Goal: Task Accomplishment & Management: Complete application form

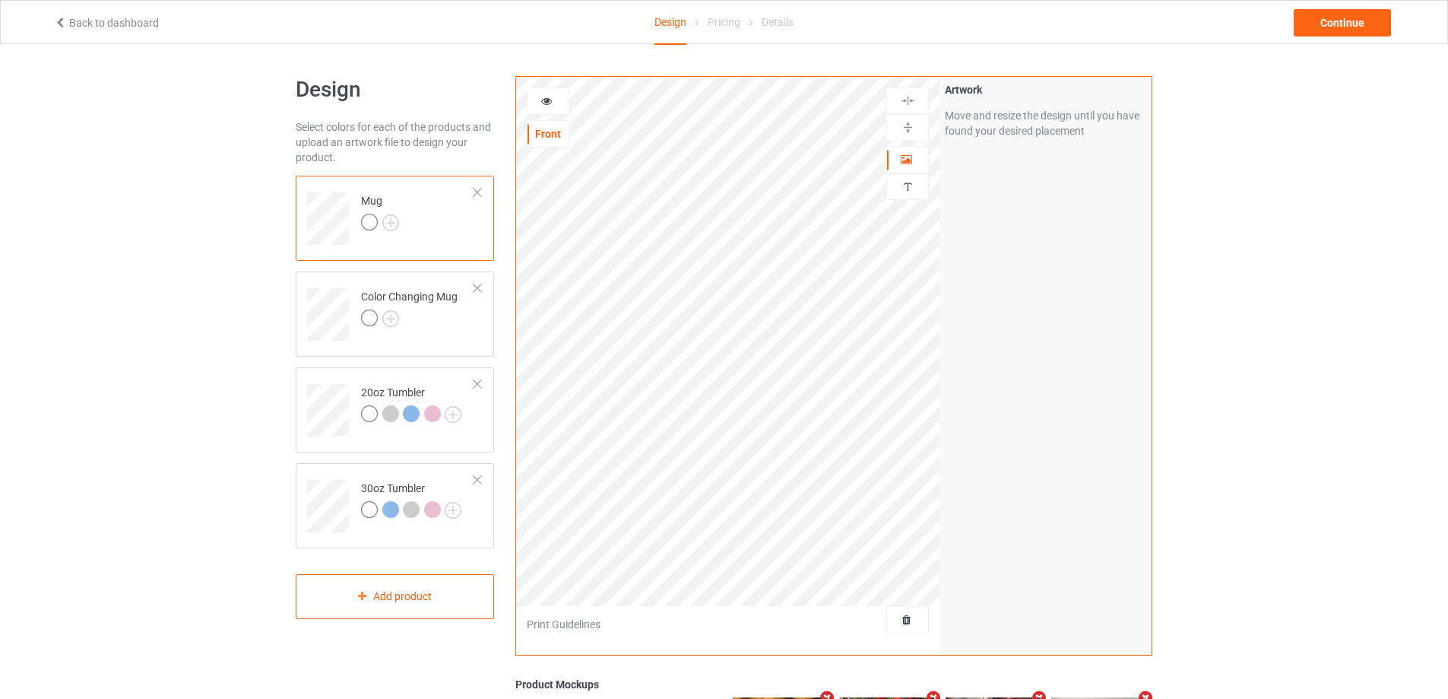
click at [481, 189] on div at bounding box center [477, 192] width 11 height 11
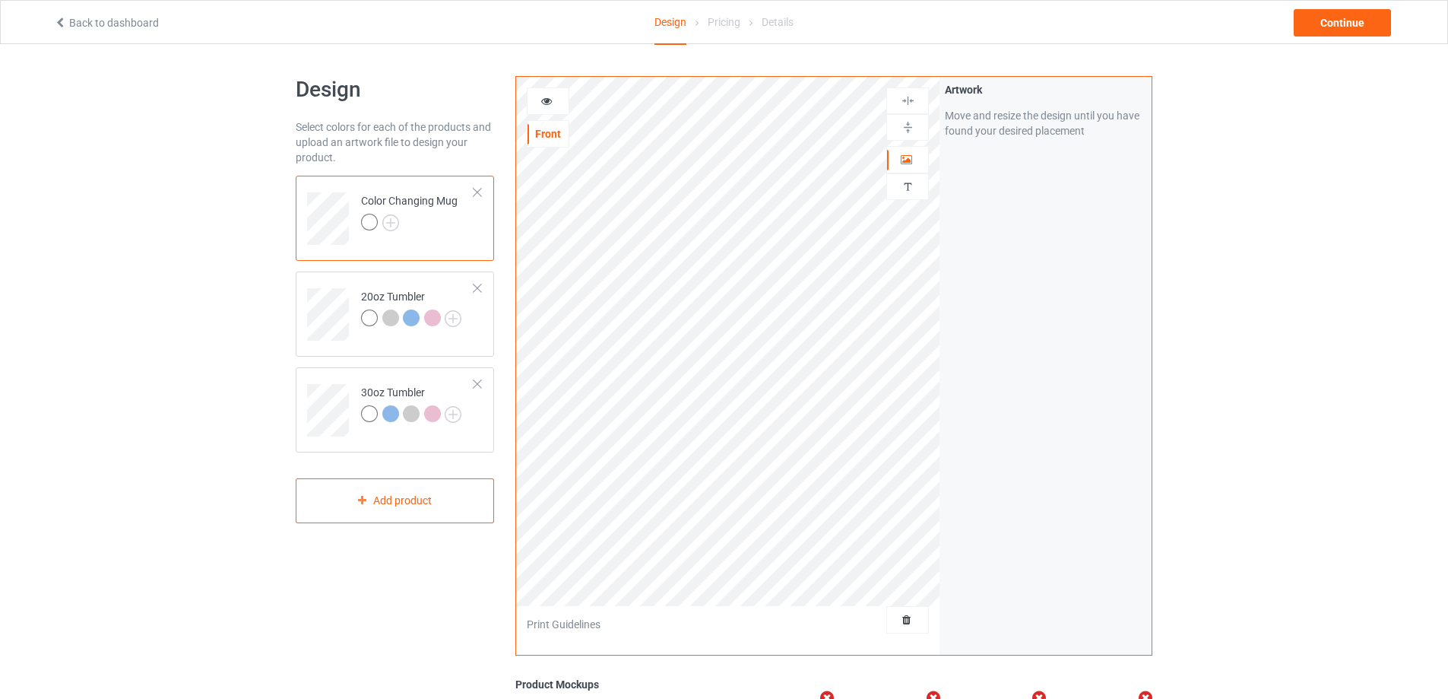
click at [481, 189] on div at bounding box center [477, 192] width 11 height 11
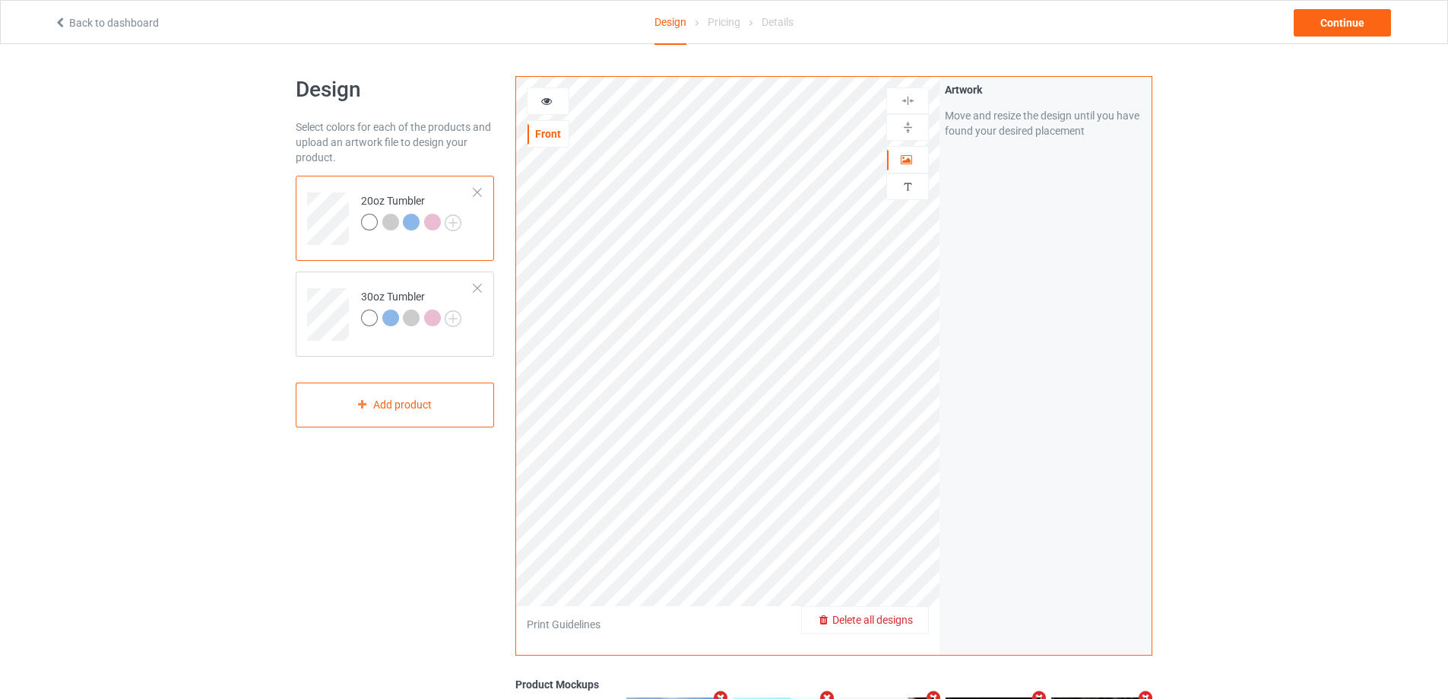
click at [893, 615] on span "Delete all designs" at bounding box center [872, 619] width 81 height 12
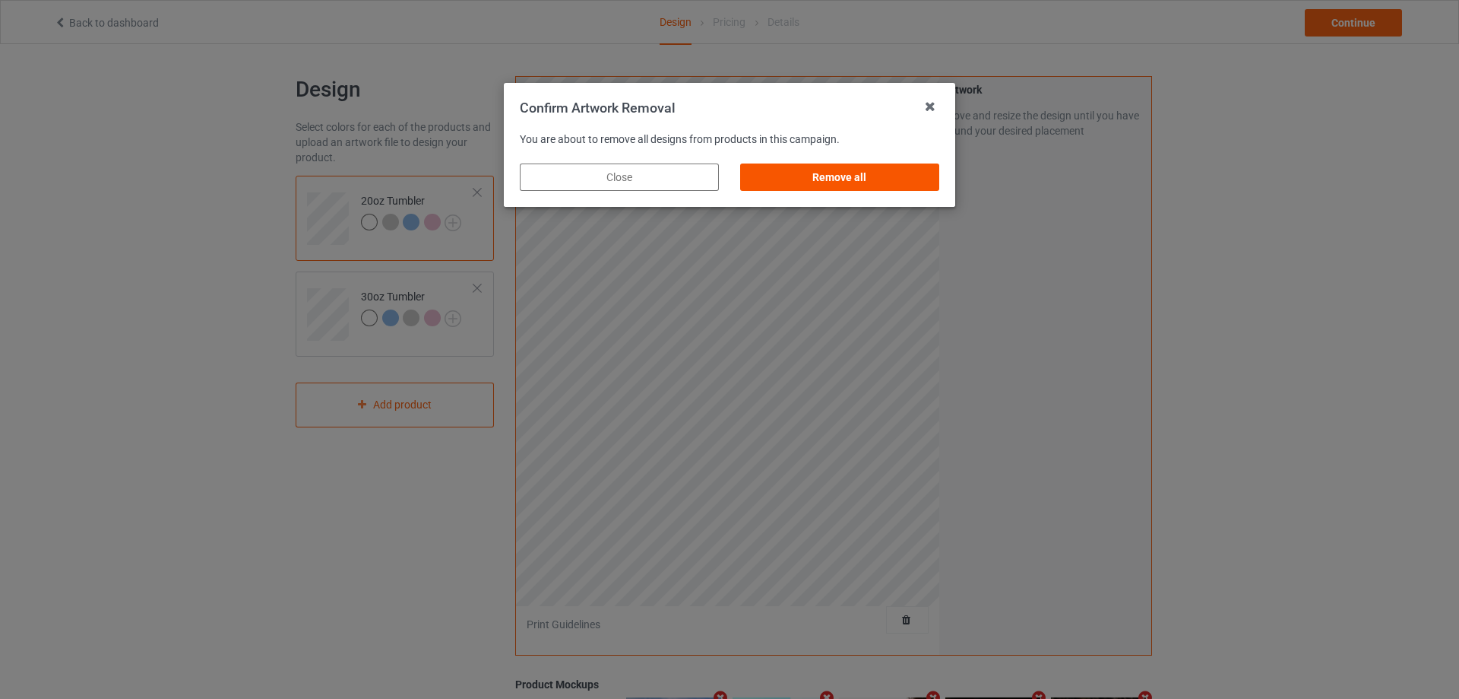
click at [794, 183] on div "Remove all" at bounding box center [839, 176] width 199 height 27
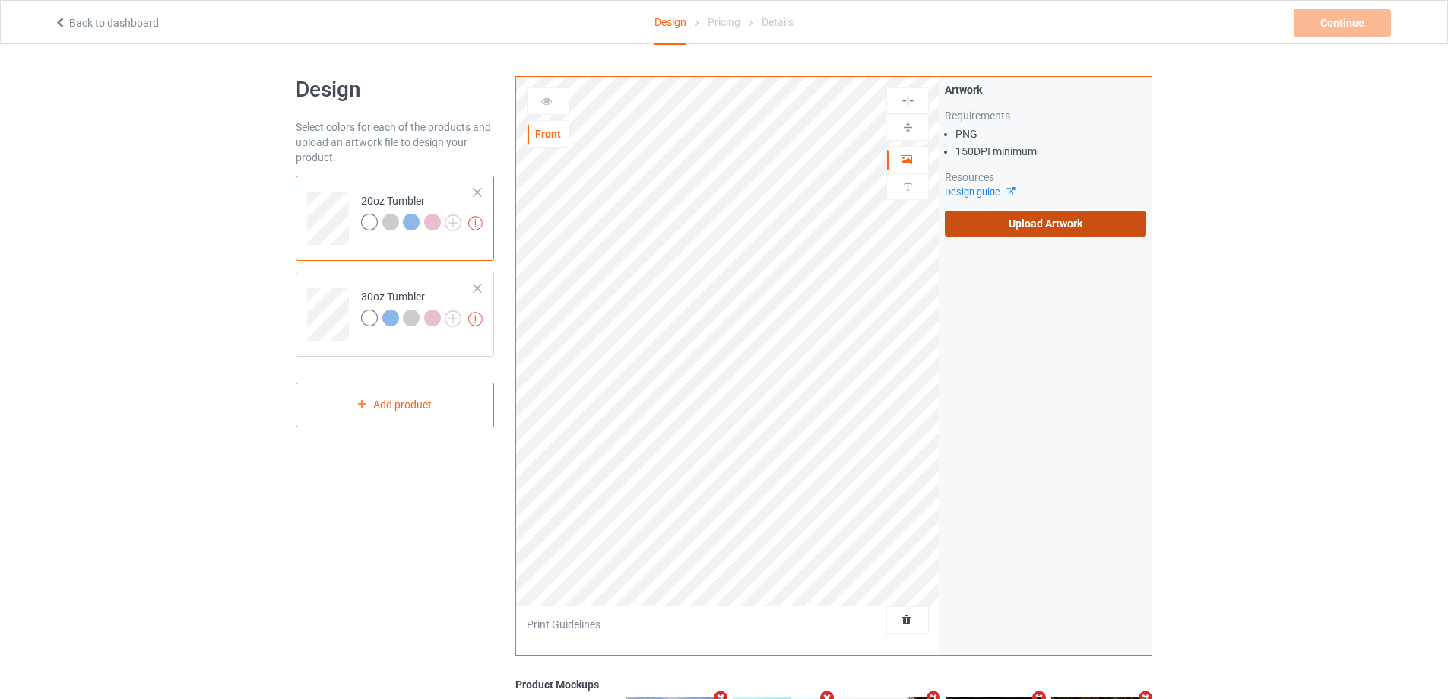
click at [1022, 222] on label "Upload Artwork" at bounding box center [1045, 224] width 201 height 26
click at [0, 0] on input "Upload Artwork" at bounding box center [0, 0] width 0 height 0
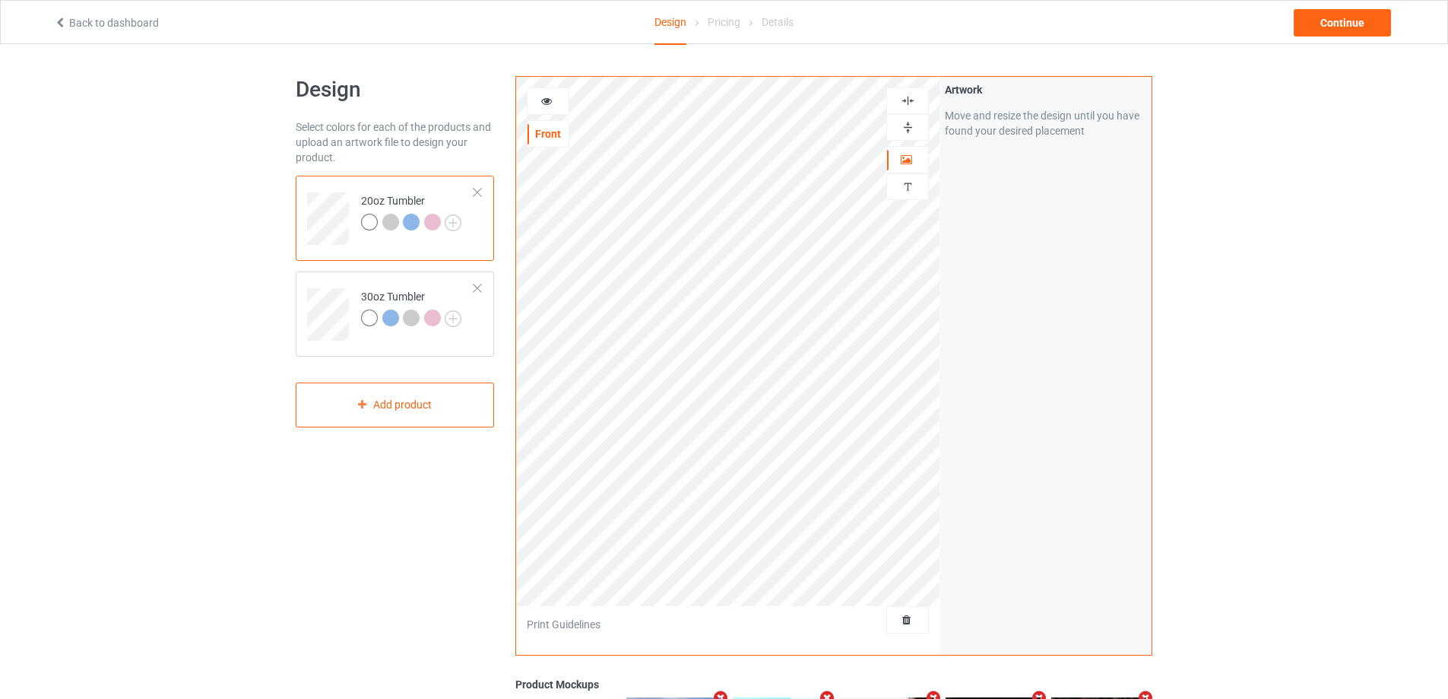
click at [546, 99] on icon at bounding box center [546, 98] width 13 height 11
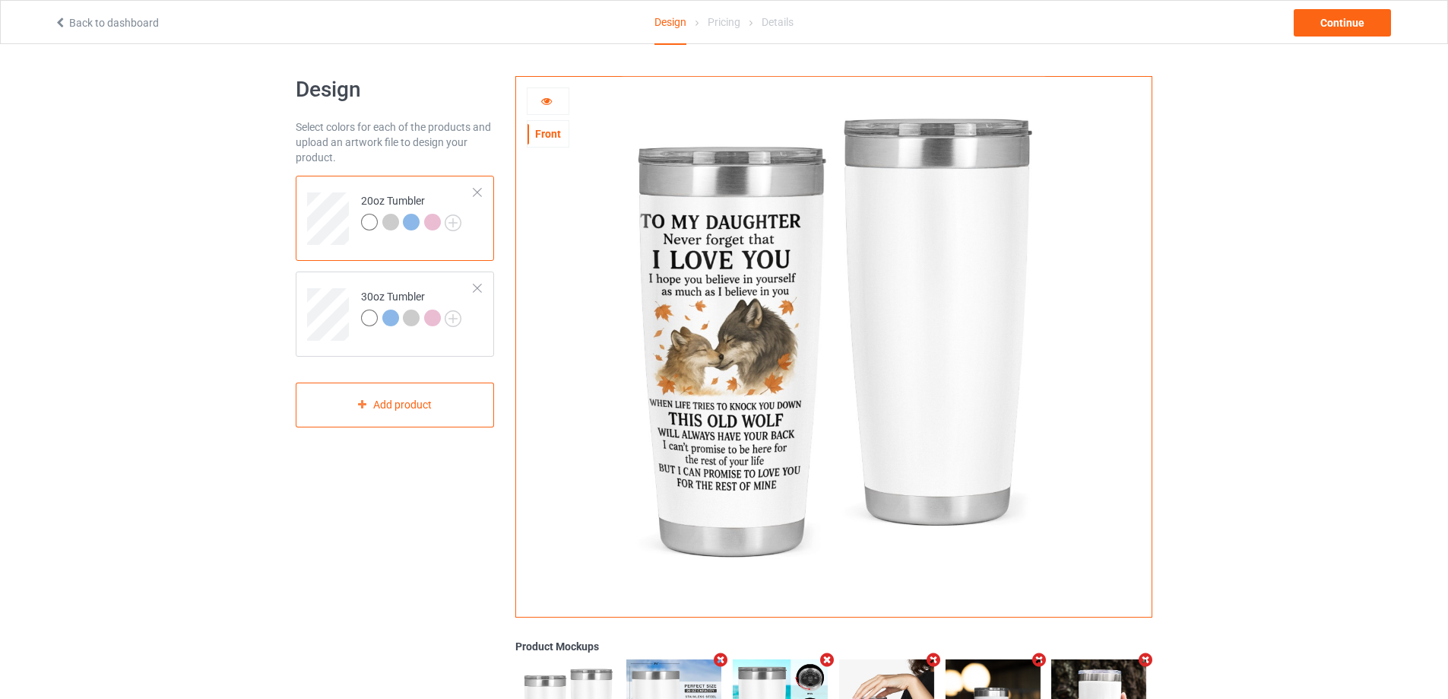
click at [544, 102] on icon at bounding box center [546, 98] width 13 height 11
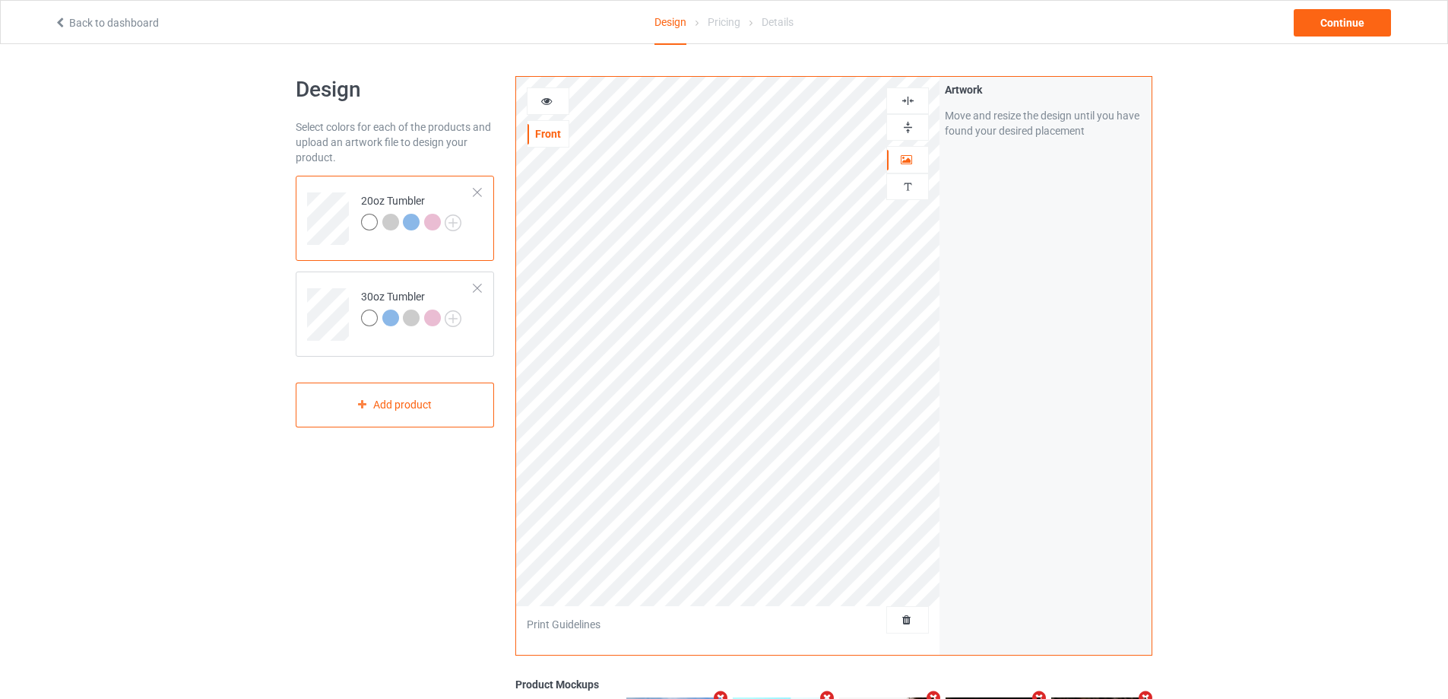
click at [542, 97] on icon at bounding box center [546, 98] width 13 height 11
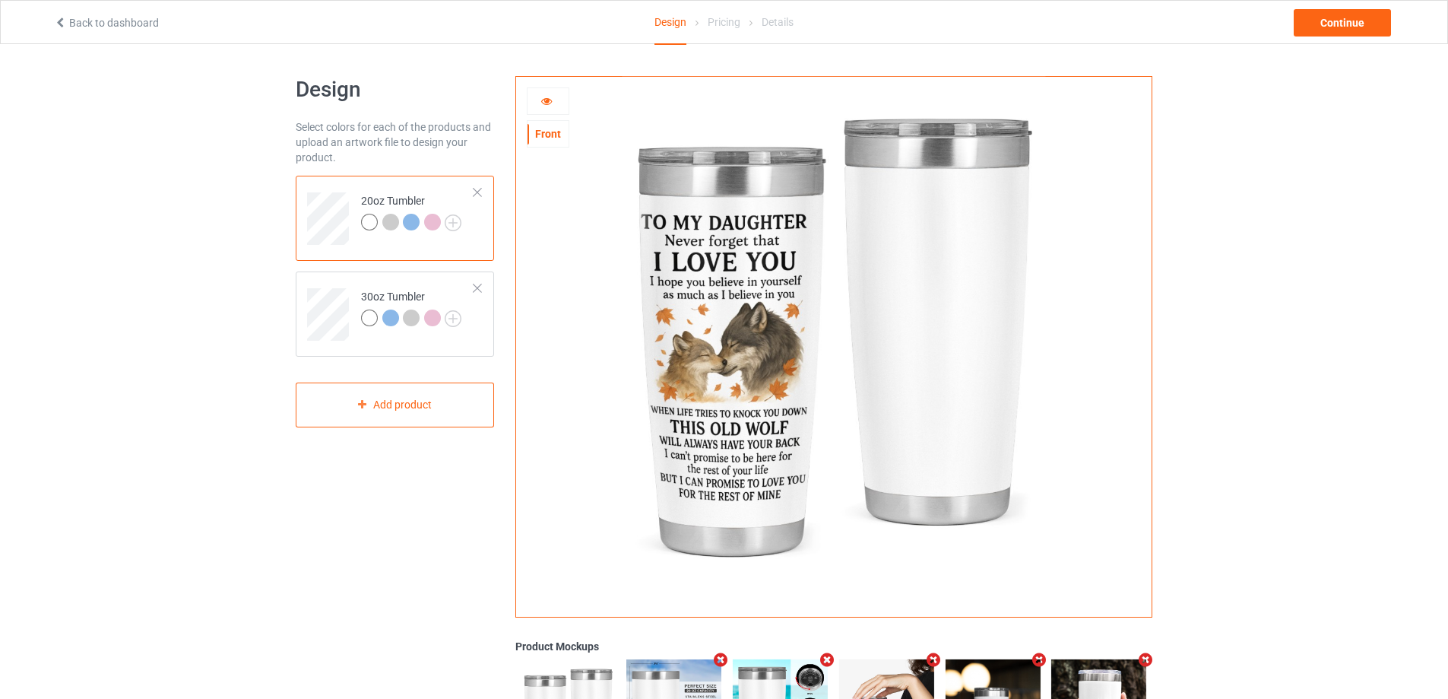
click at [544, 101] on icon at bounding box center [546, 98] width 13 height 11
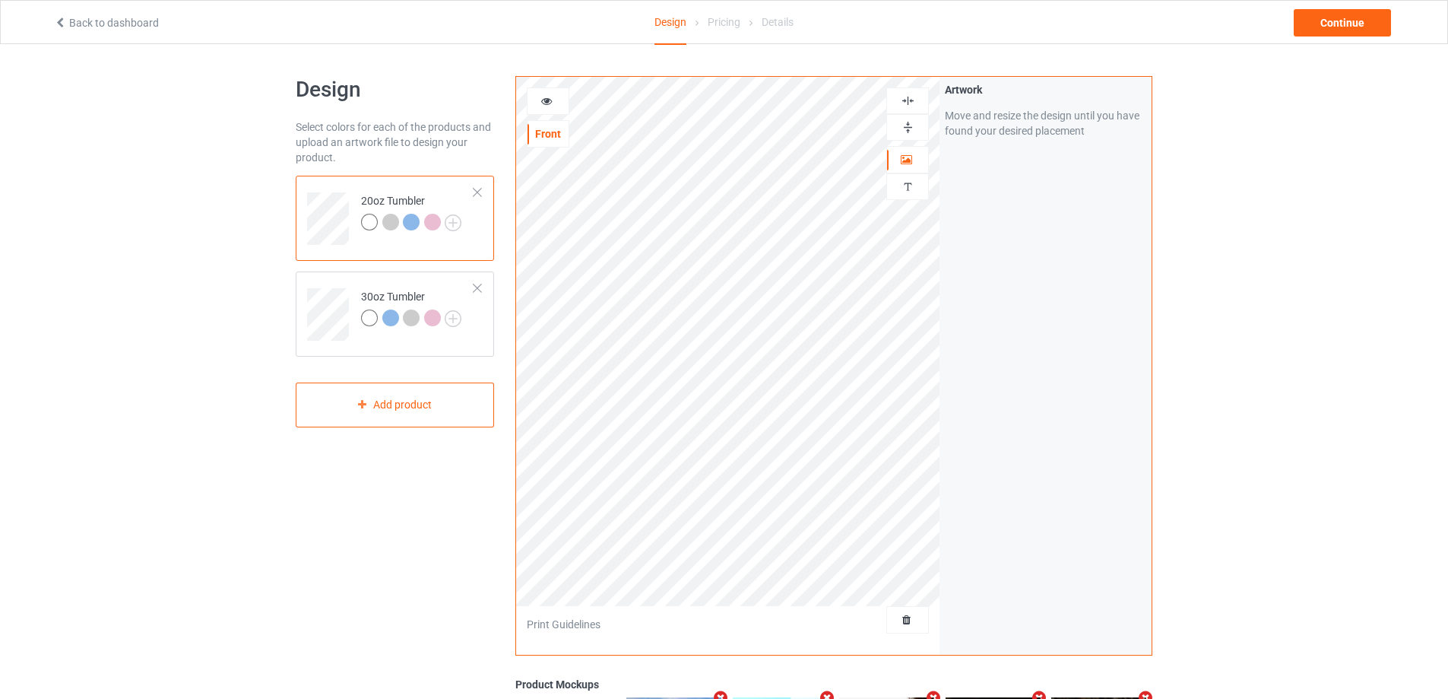
click at [545, 97] on icon at bounding box center [546, 98] width 13 height 11
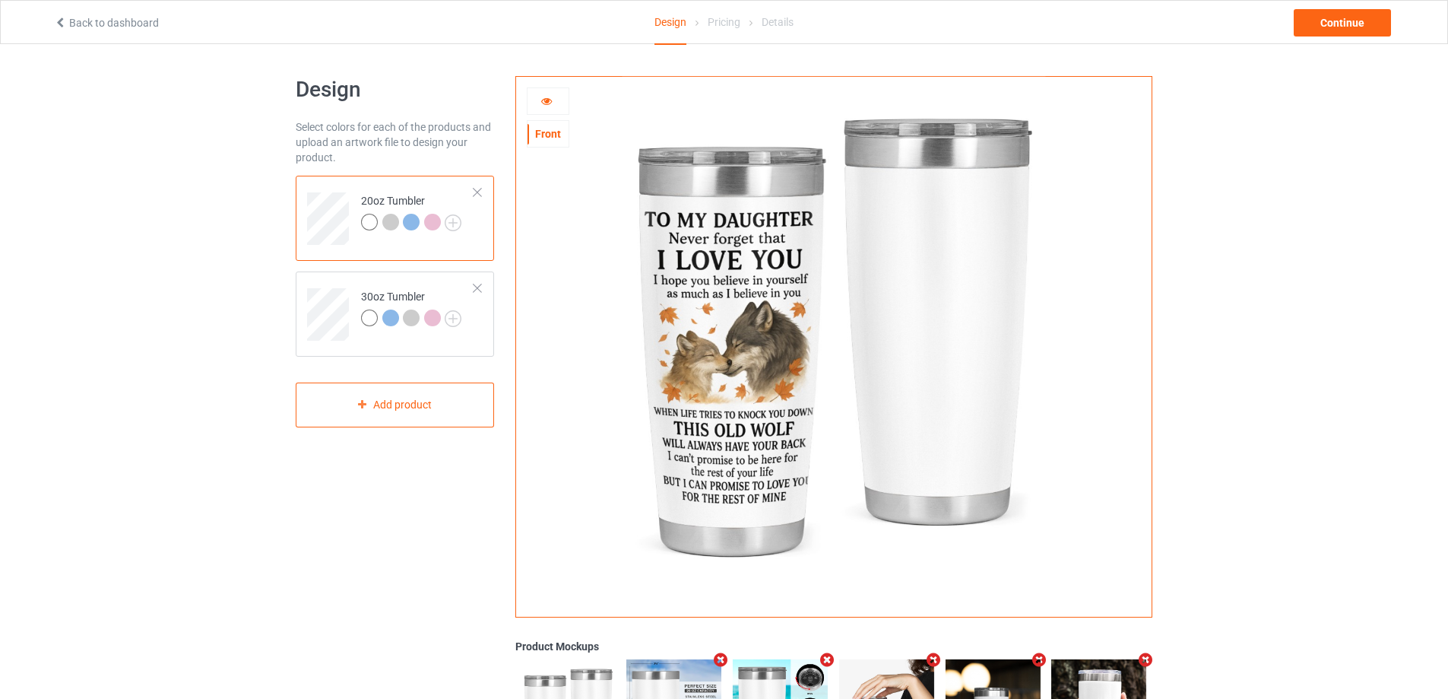
click at [552, 105] on div at bounding box center [547, 100] width 41 height 15
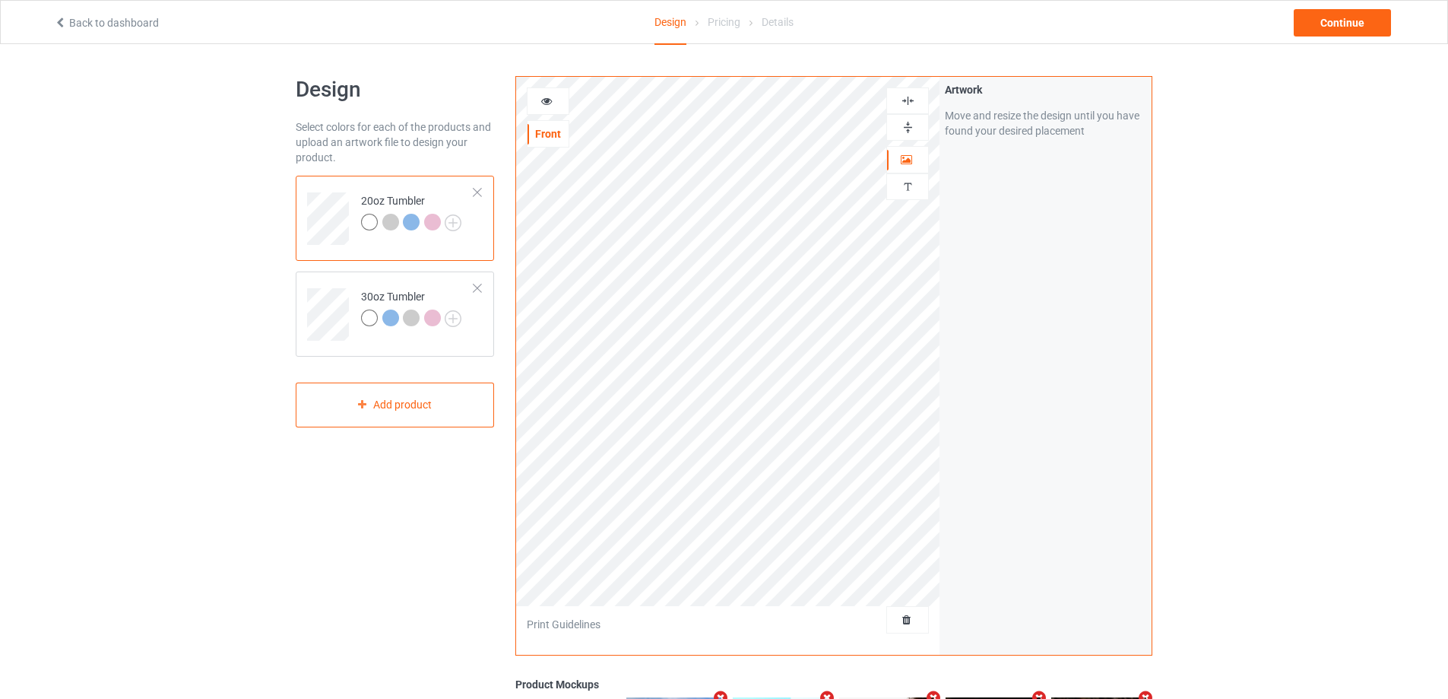
click at [552, 105] on div at bounding box center [547, 100] width 41 height 15
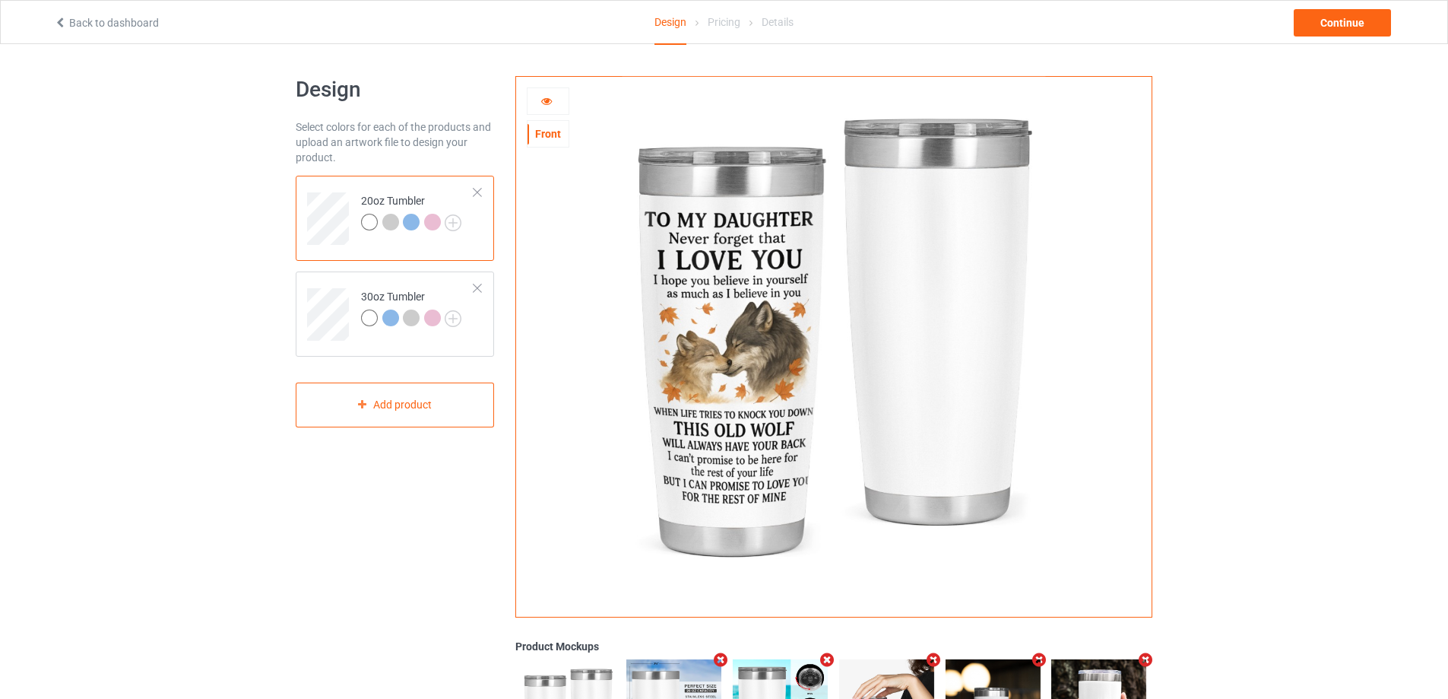
click at [552, 105] on div at bounding box center [547, 100] width 41 height 15
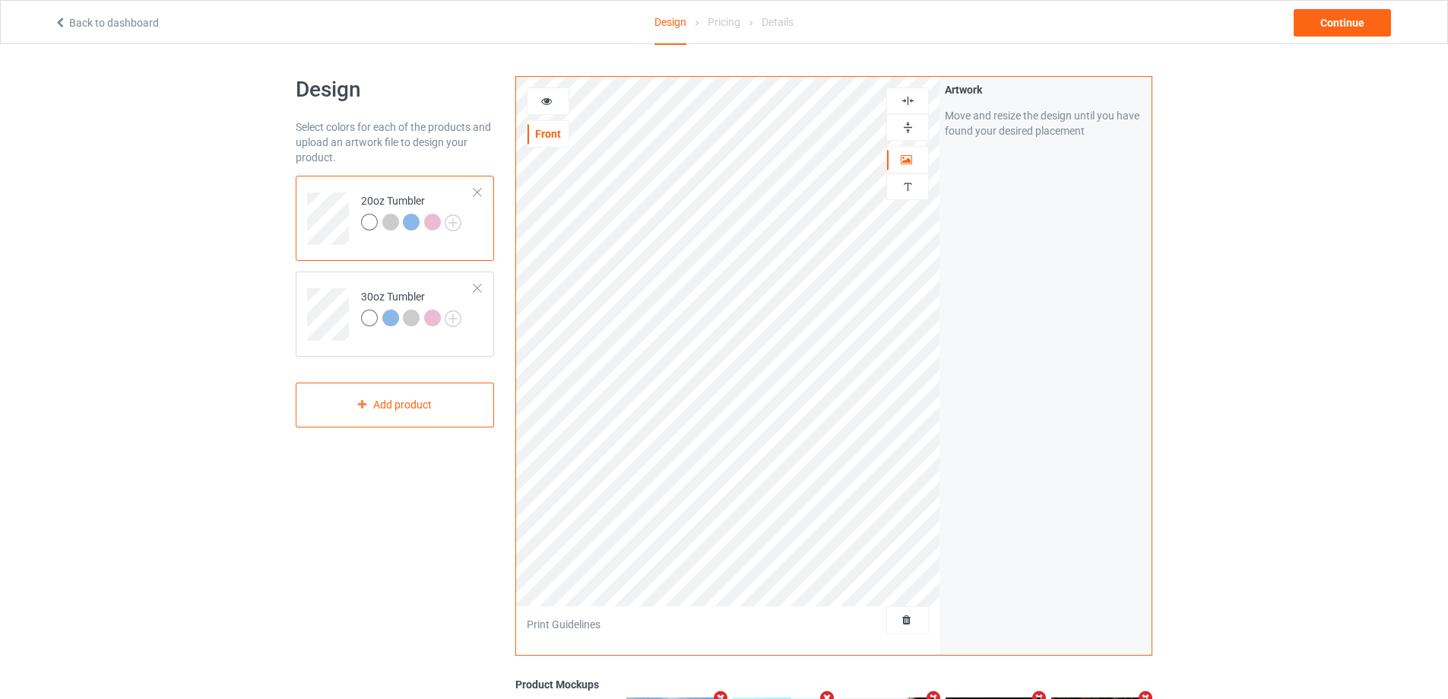
click at [552, 103] on icon at bounding box center [546, 98] width 13 height 11
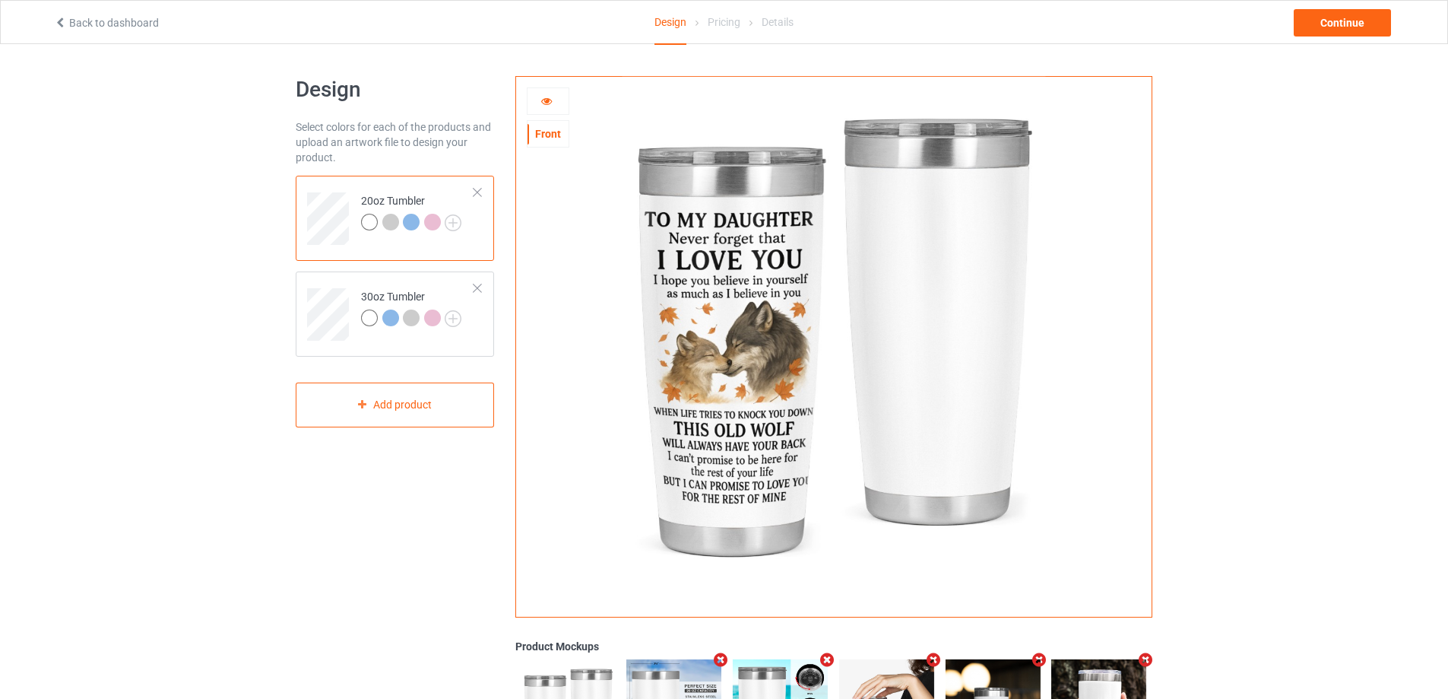
click at [552, 103] on icon at bounding box center [546, 98] width 13 height 11
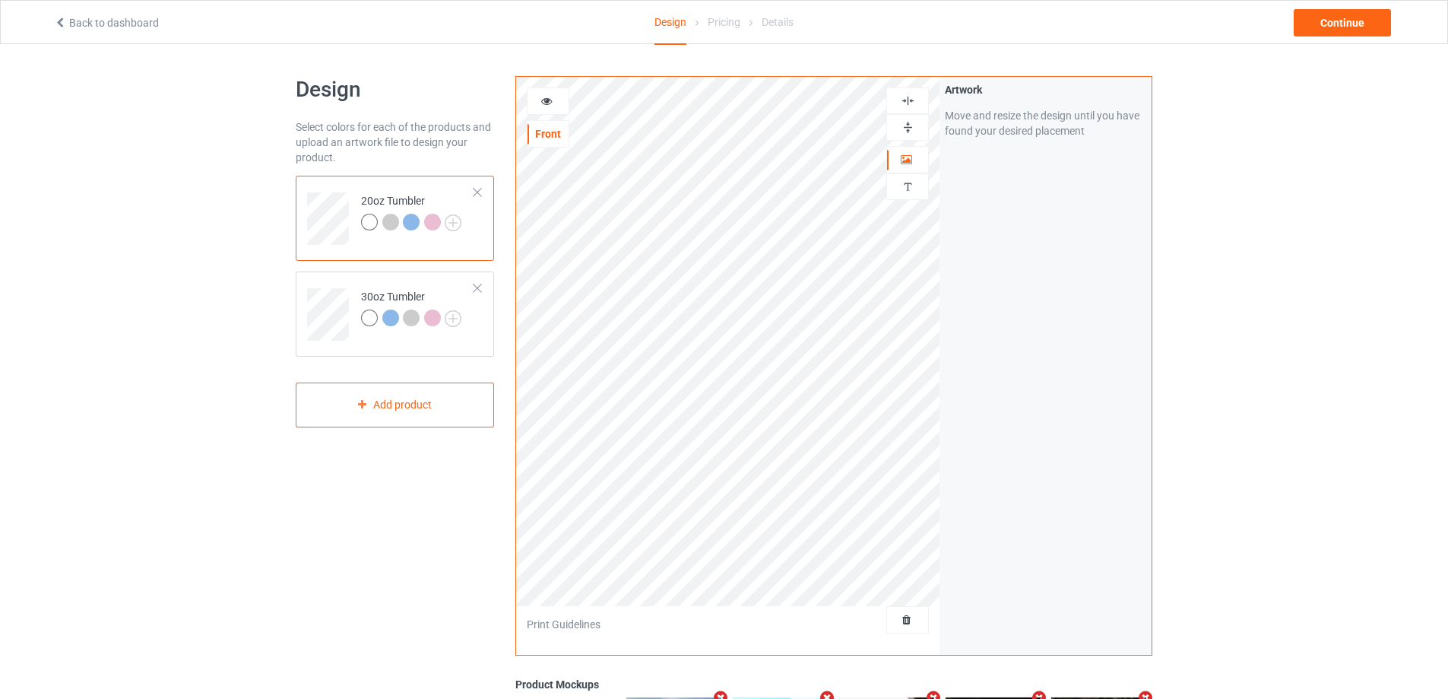
click at [552, 109] on div at bounding box center [548, 100] width 43 height 27
click at [550, 99] on icon at bounding box center [546, 98] width 13 height 11
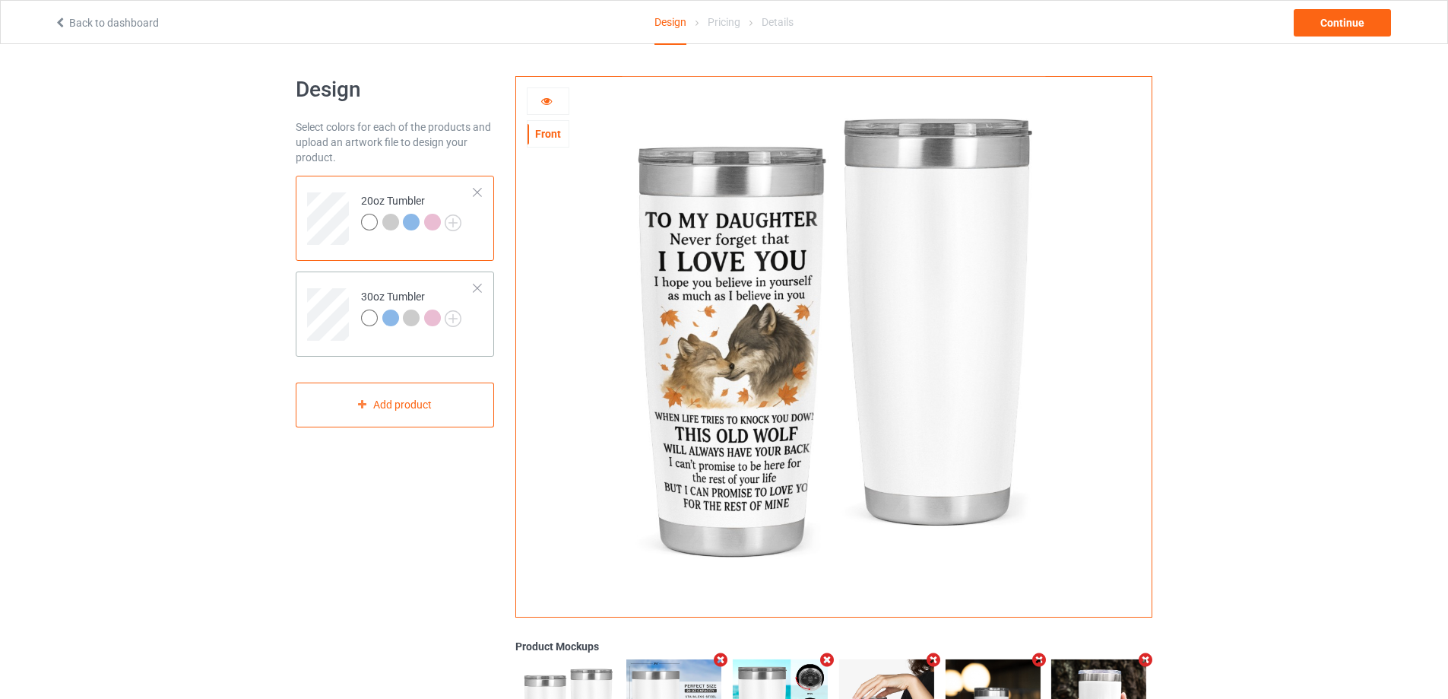
click at [338, 287] on td at bounding box center [330, 308] width 46 height 63
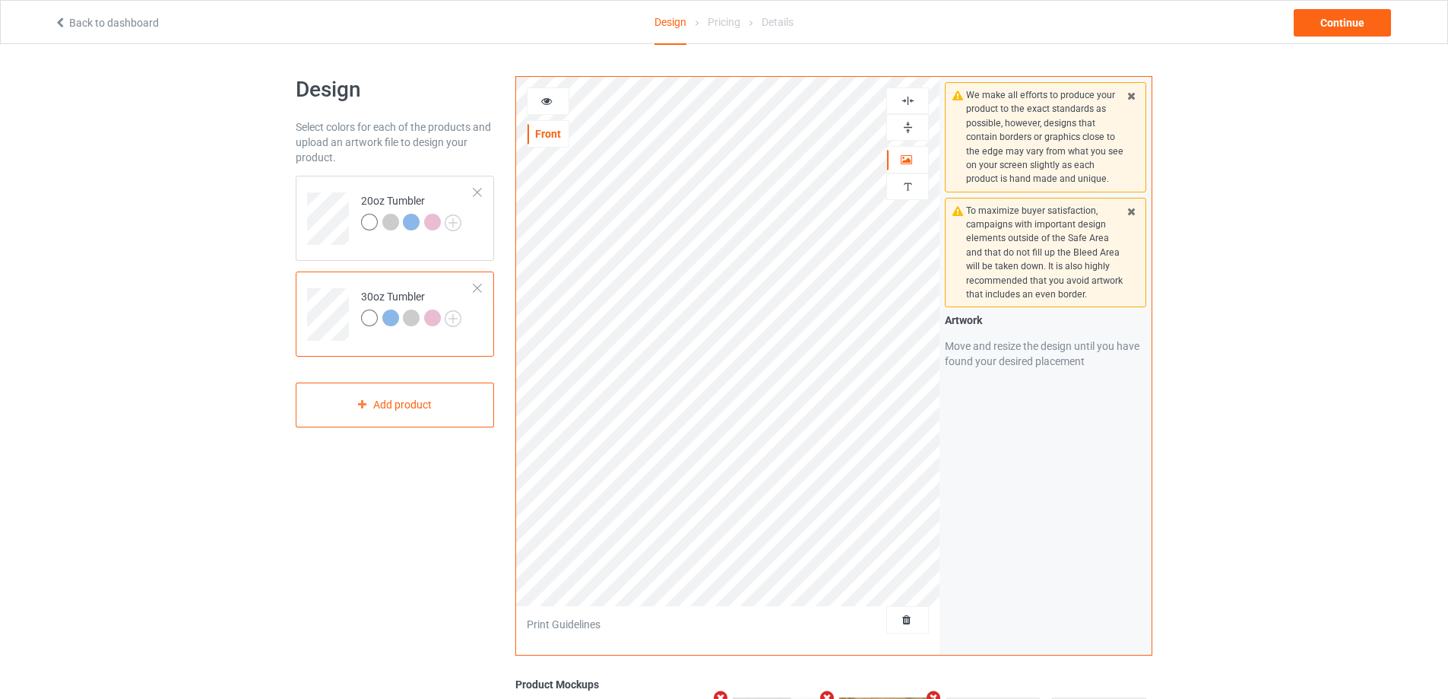
click at [543, 100] on icon at bounding box center [546, 98] width 13 height 11
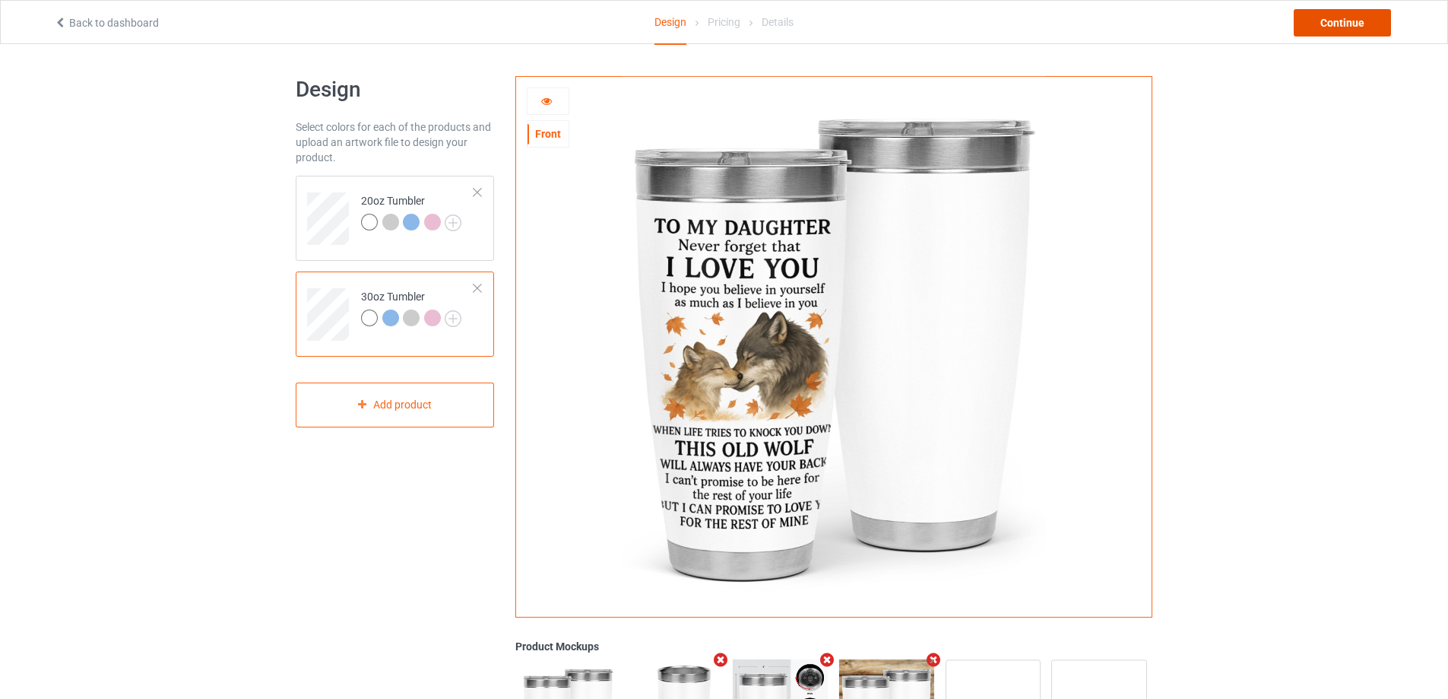
click at [1323, 14] on div "Continue" at bounding box center [1342, 22] width 97 height 27
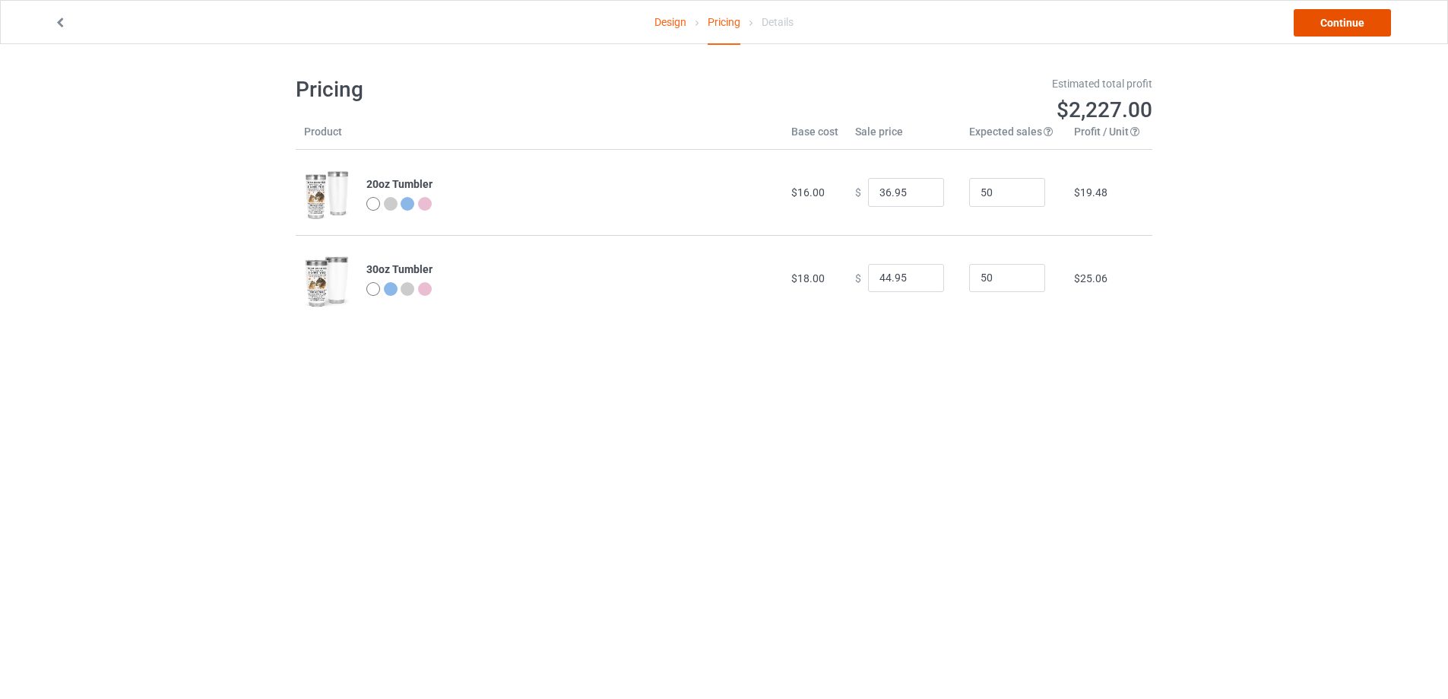
click at [1351, 27] on link "Continue" at bounding box center [1342, 22] width 97 height 27
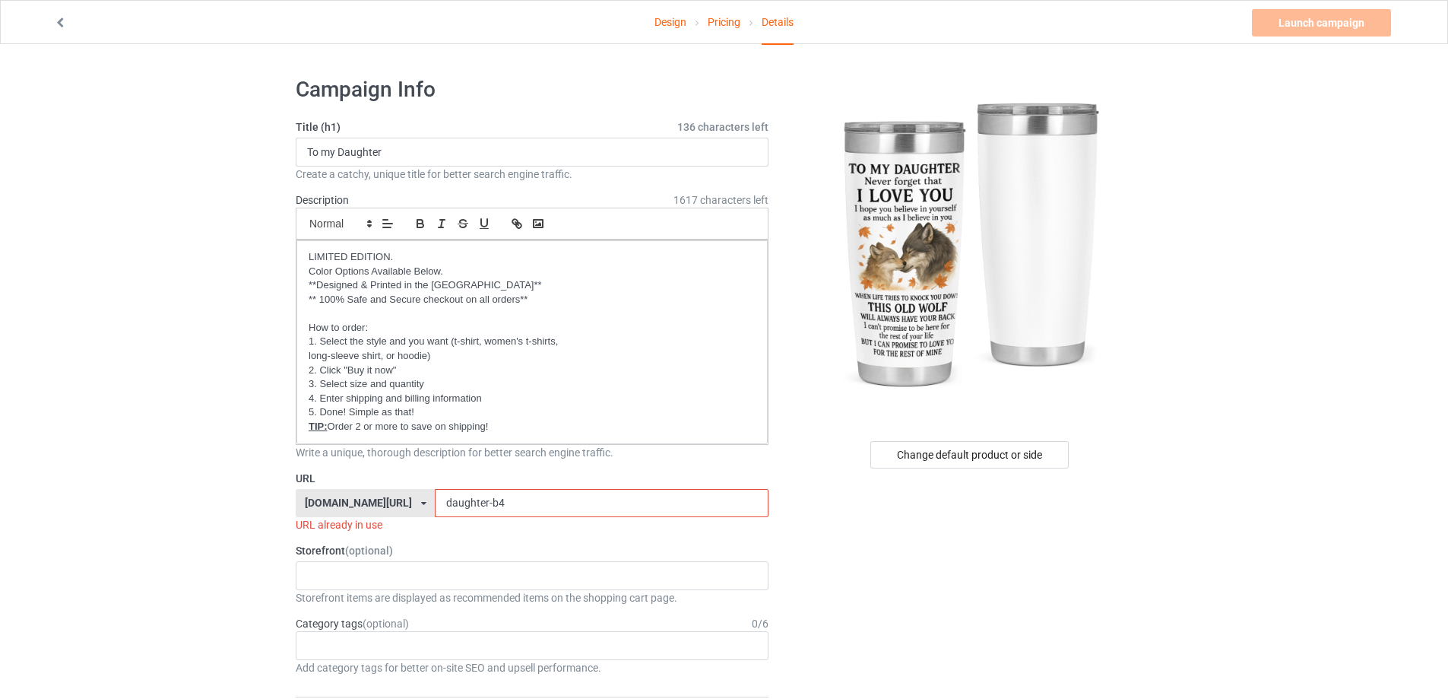
click at [495, 501] on input "daughter-b4" at bounding box center [601, 503] width 333 height 29
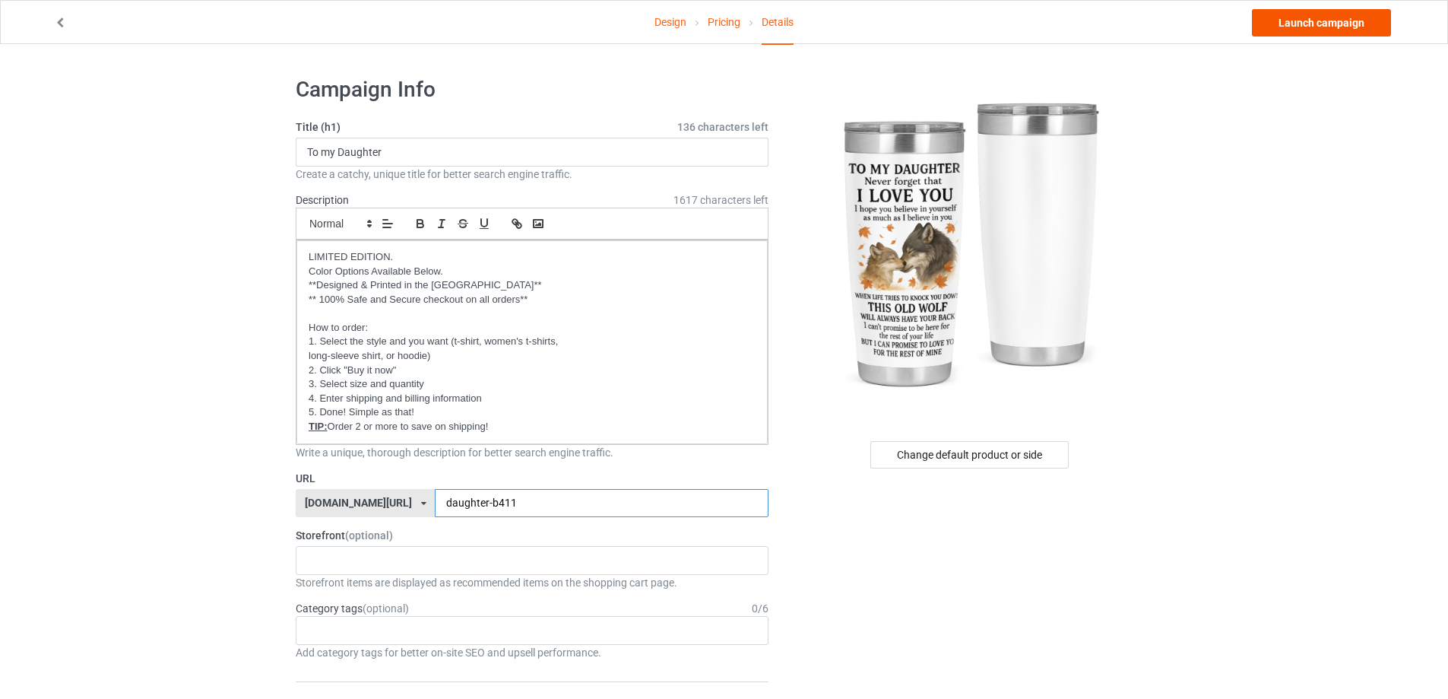
type input "daughter-b411"
click at [1283, 19] on link "Launch campaign" at bounding box center [1321, 22] width 139 height 27
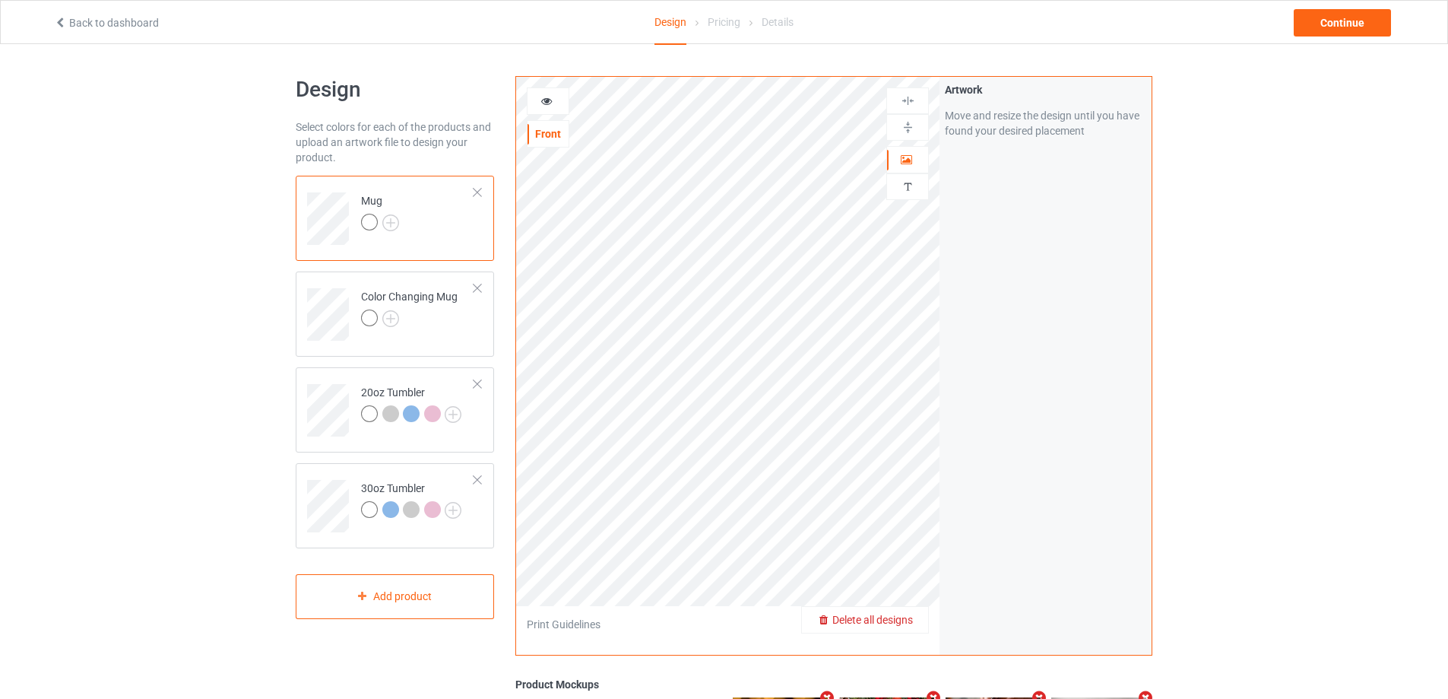
click at [900, 619] on span "Delete all designs" at bounding box center [872, 619] width 81 height 12
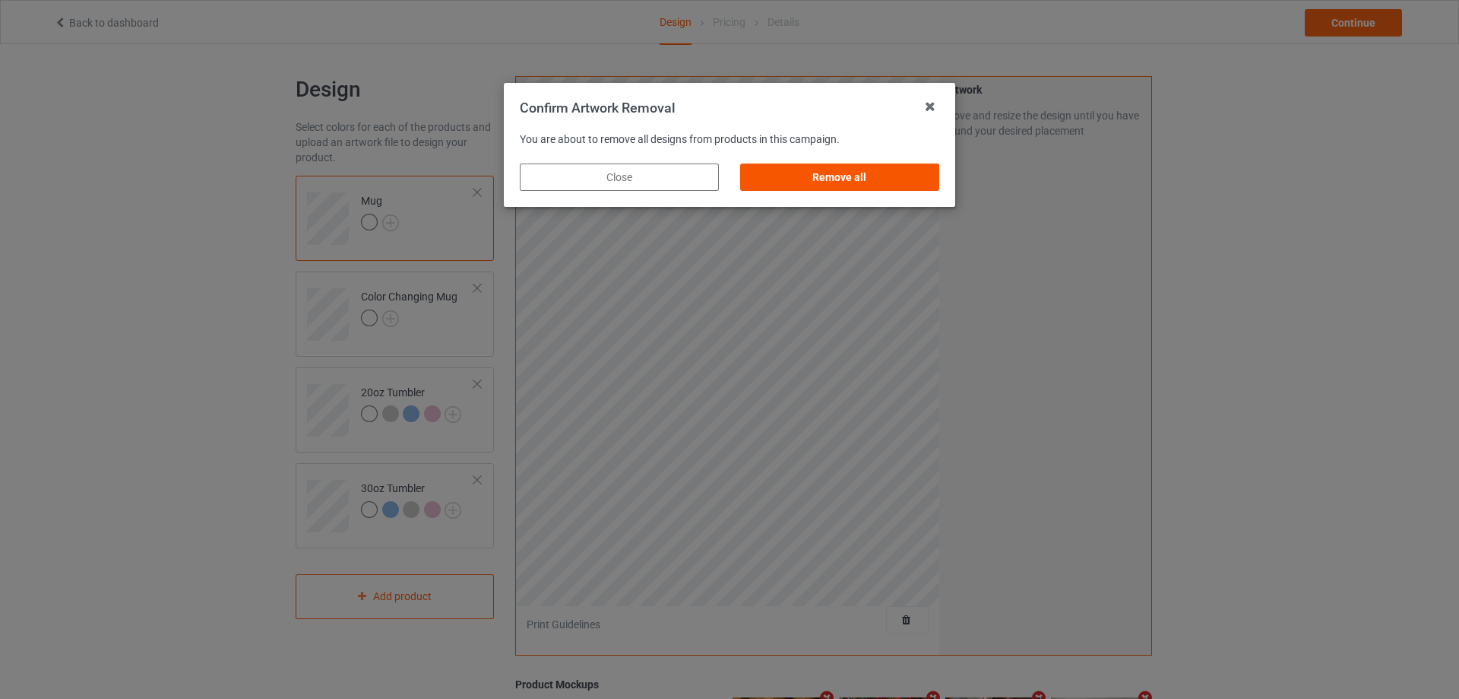
click at [817, 182] on div "Remove all" at bounding box center [839, 176] width 199 height 27
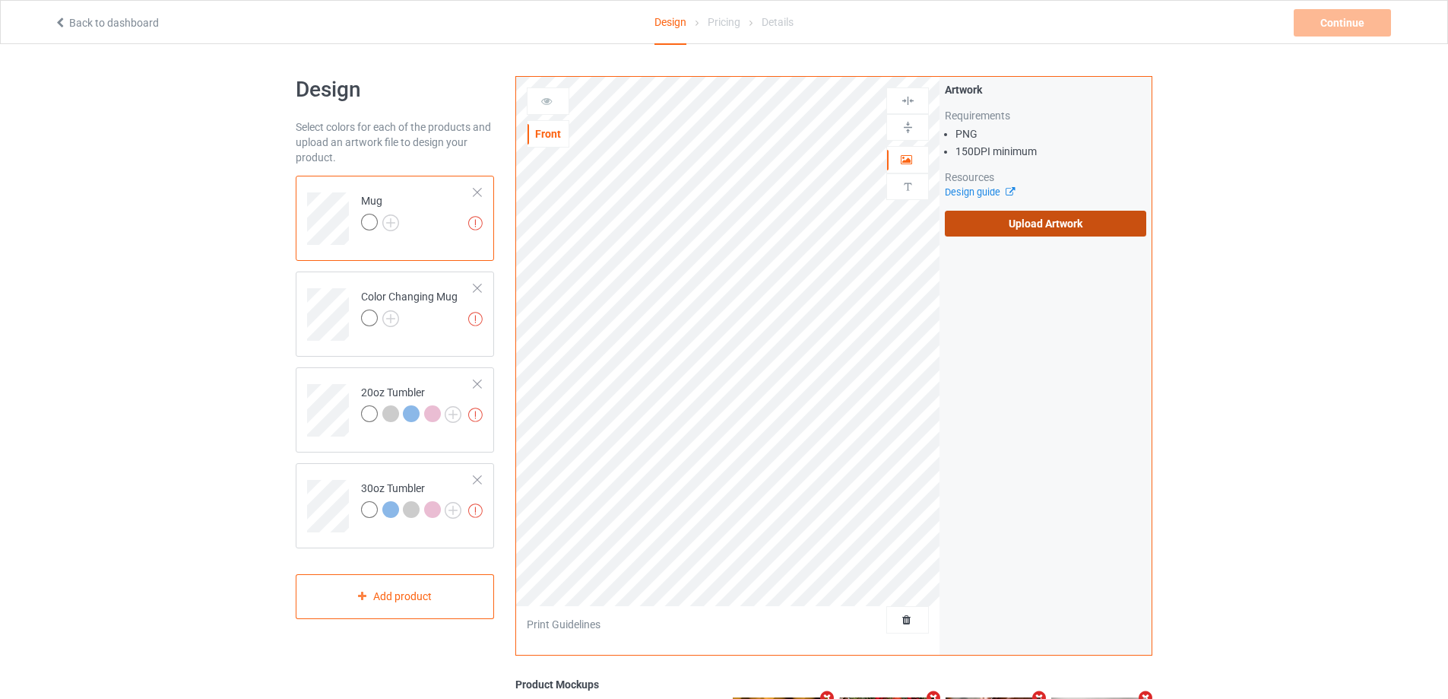
click at [1047, 231] on label "Upload Artwork" at bounding box center [1045, 224] width 201 height 26
click at [0, 0] on input "Upload Artwork" at bounding box center [0, 0] width 0 height 0
click at [1015, 217] on label "Upload Artwork" at bounding box center [1045, 224] width 201 height 26
click at [0, 0] on input "Upload Artwork" at bounding box center [0, 0] width 0 height 0
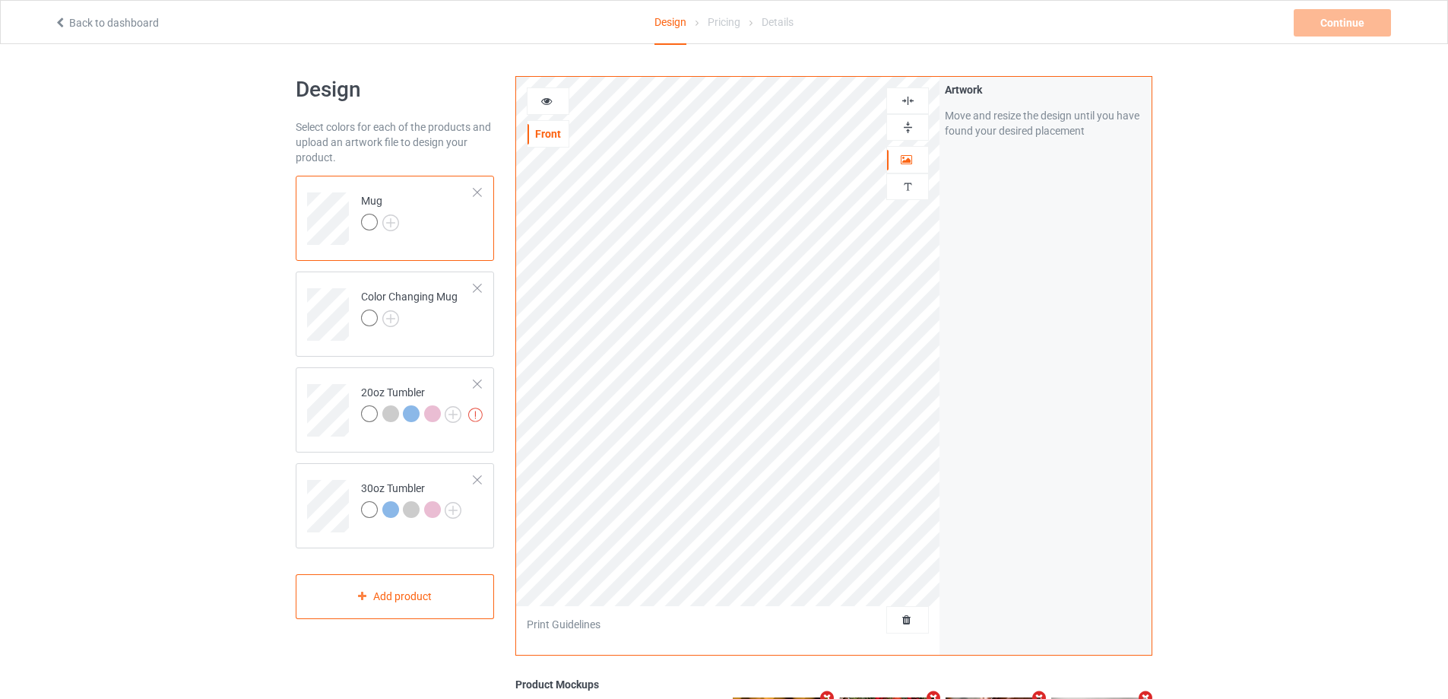
click at [543, 100] on icon at bounding box center [546, 98] width 13 height 11
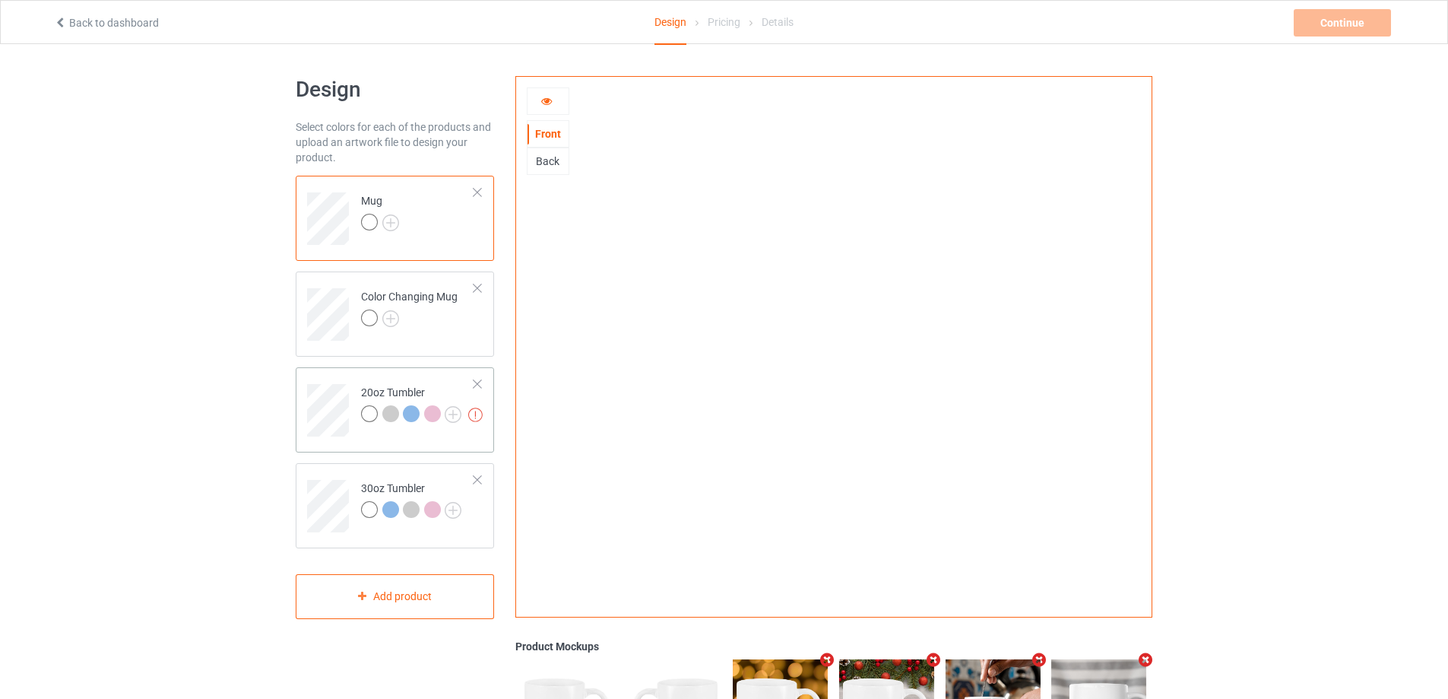
click at [480, 381] on div at bounding box center [477, 384] width 11 height 11
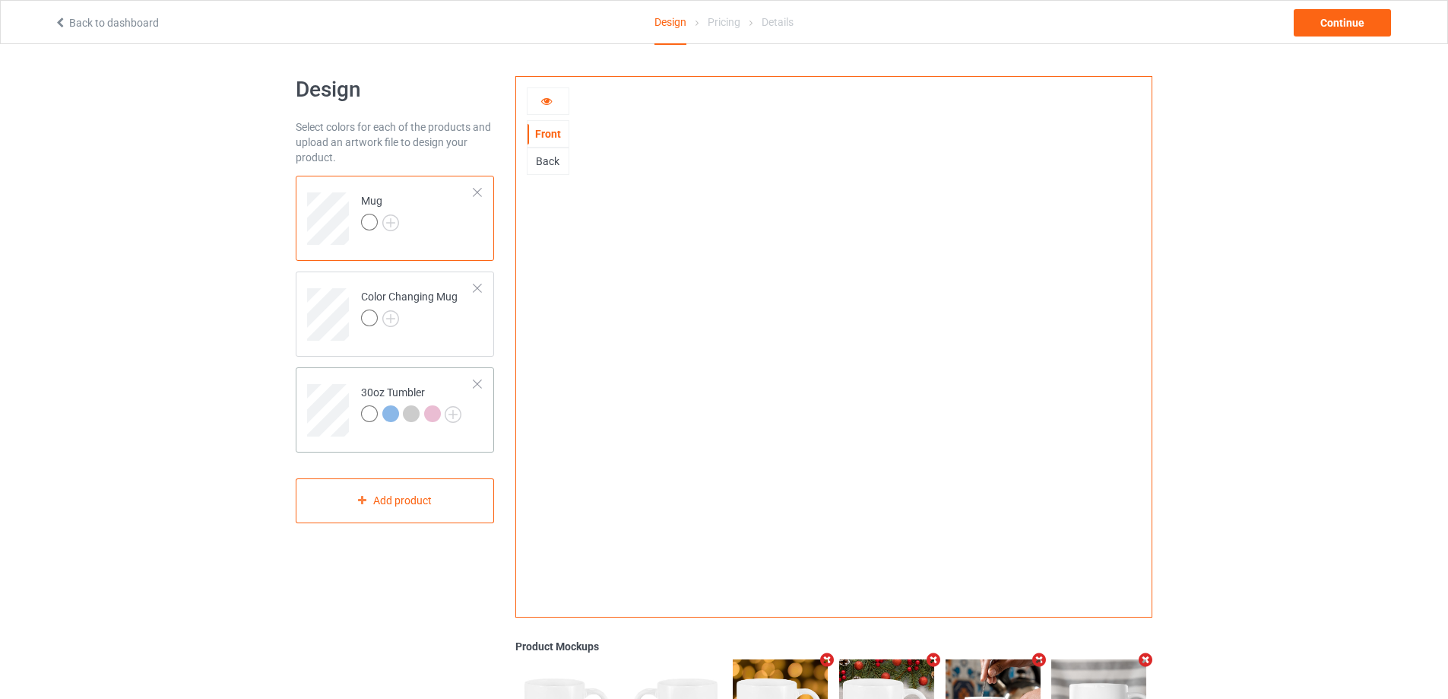
click at [477, 385] on div at bounding box center [477, 384] width 11 height 11
click at [541, 96] on icon at bounding box center [546, 98] width 13 height 11
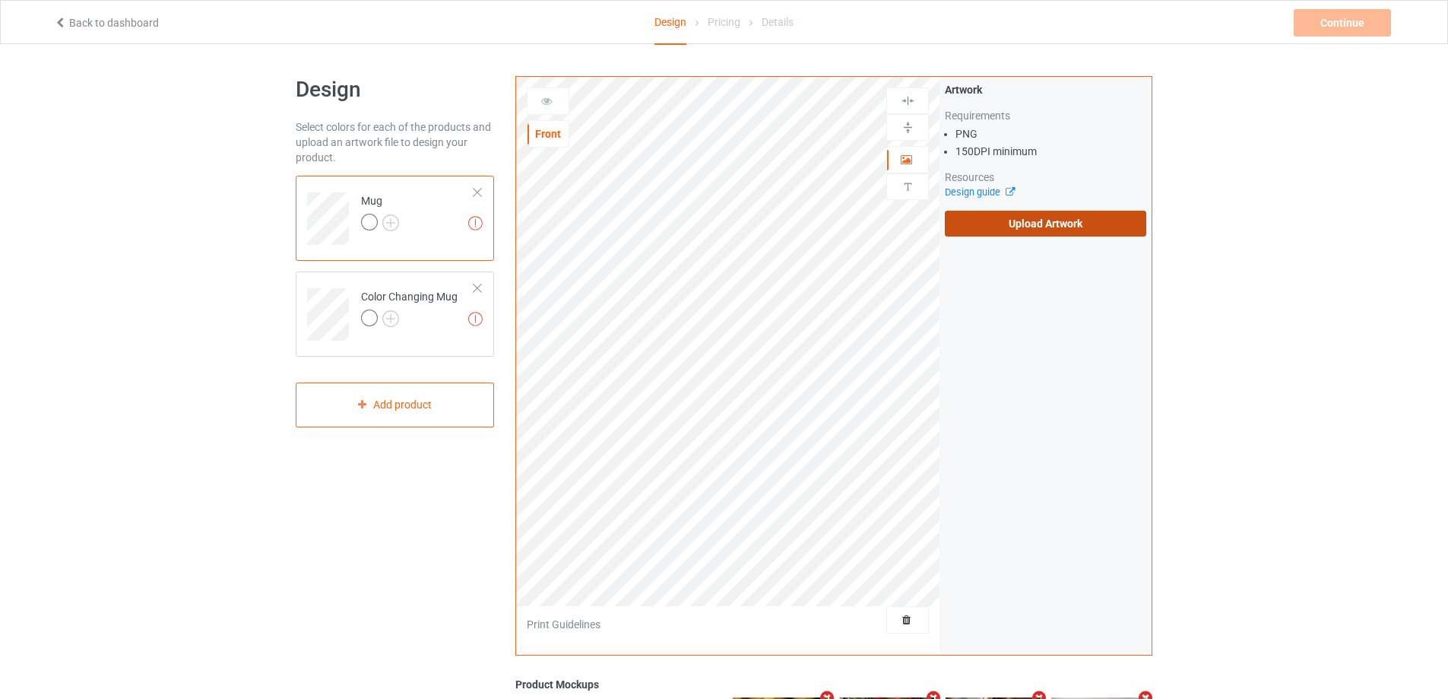
click at [1025, 230] on label "Upload Artwork" at bounding box center [1045, 224] width 201 height 26
click at [0, 0] on input "Upload Artwork" at bounding box center [0, 0] width 0 height 0
click at [1069, 224] on label "Upload Artwork" at bounding box center [1045, 224] width 201 height 26
click at [0, 0] on input "Upload Artwork" at bounding box center [0, 0] width 0 height 0
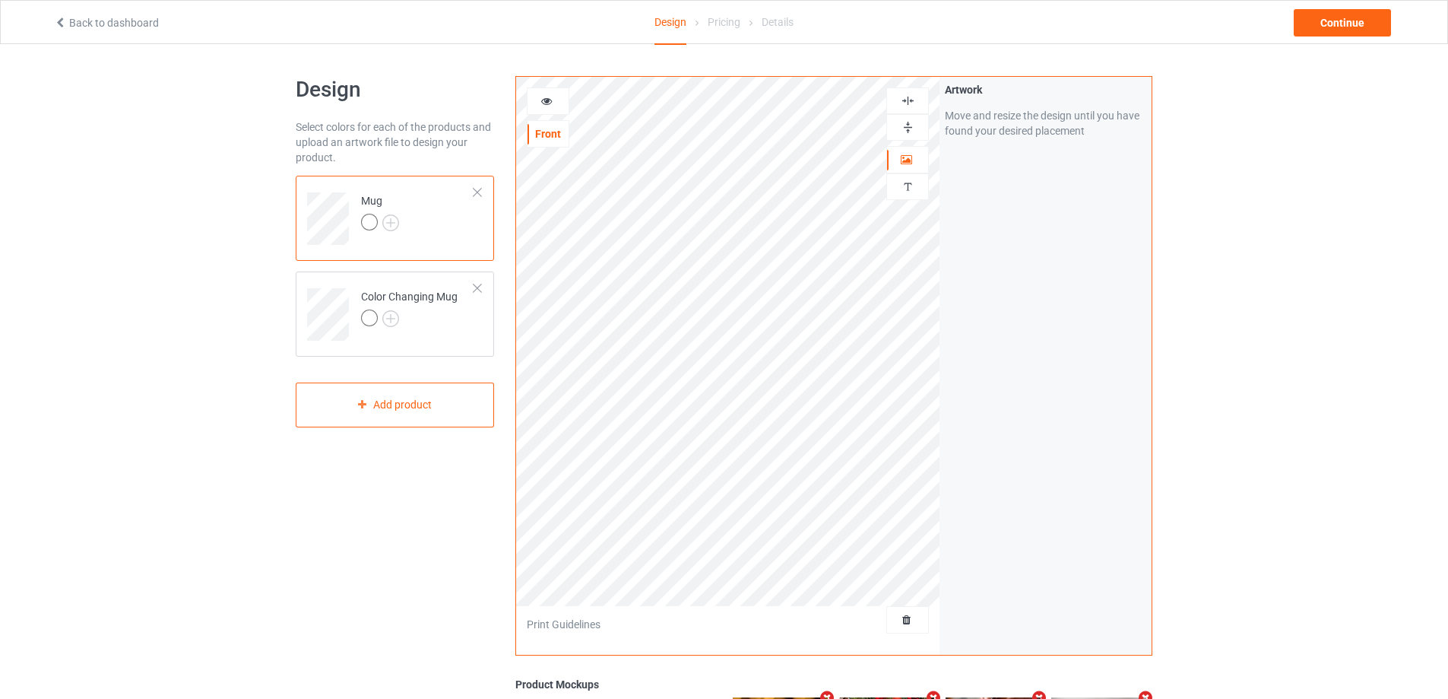
click at [908, 127] on img at bounding box center [908, 127] width 14 height 14
click at [552, 105] on div at bounding box center [547, 100] width 41 height 15
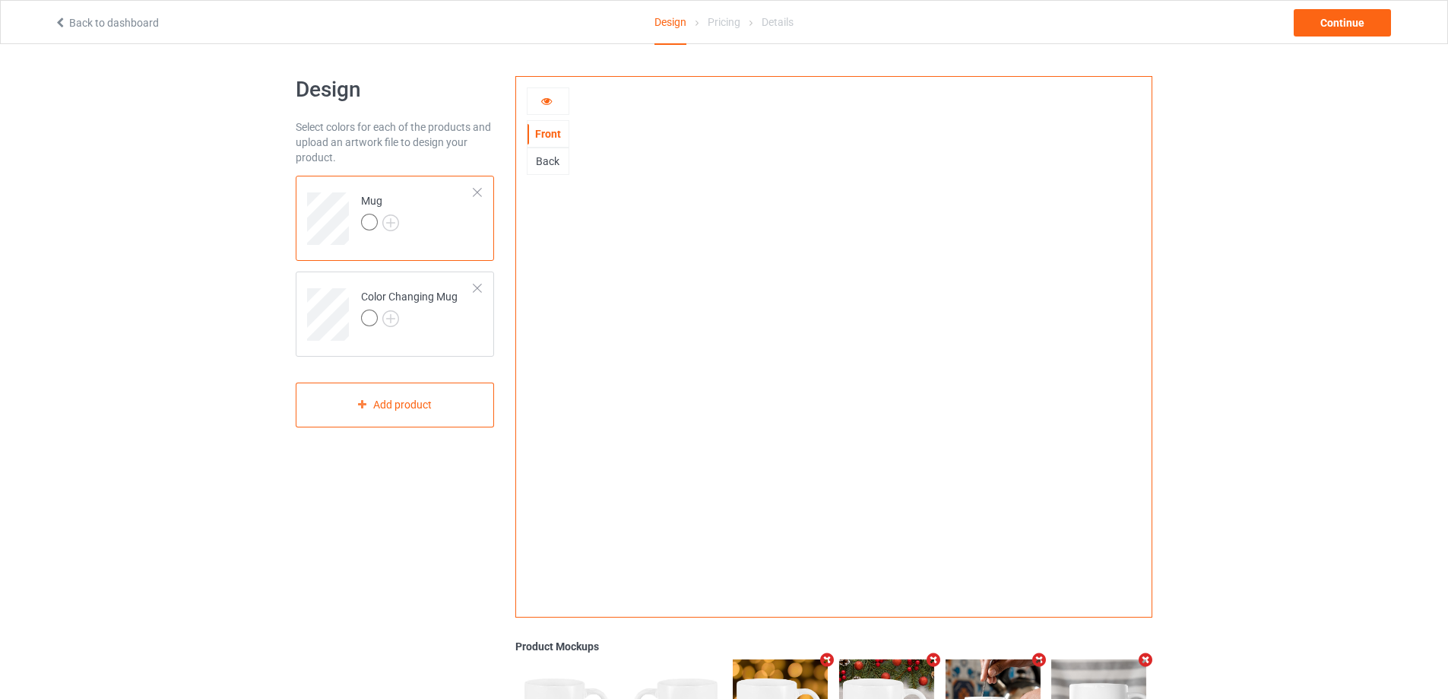
click at [546, 104] on icon at bounding box center [546, 98] width 13 height 11
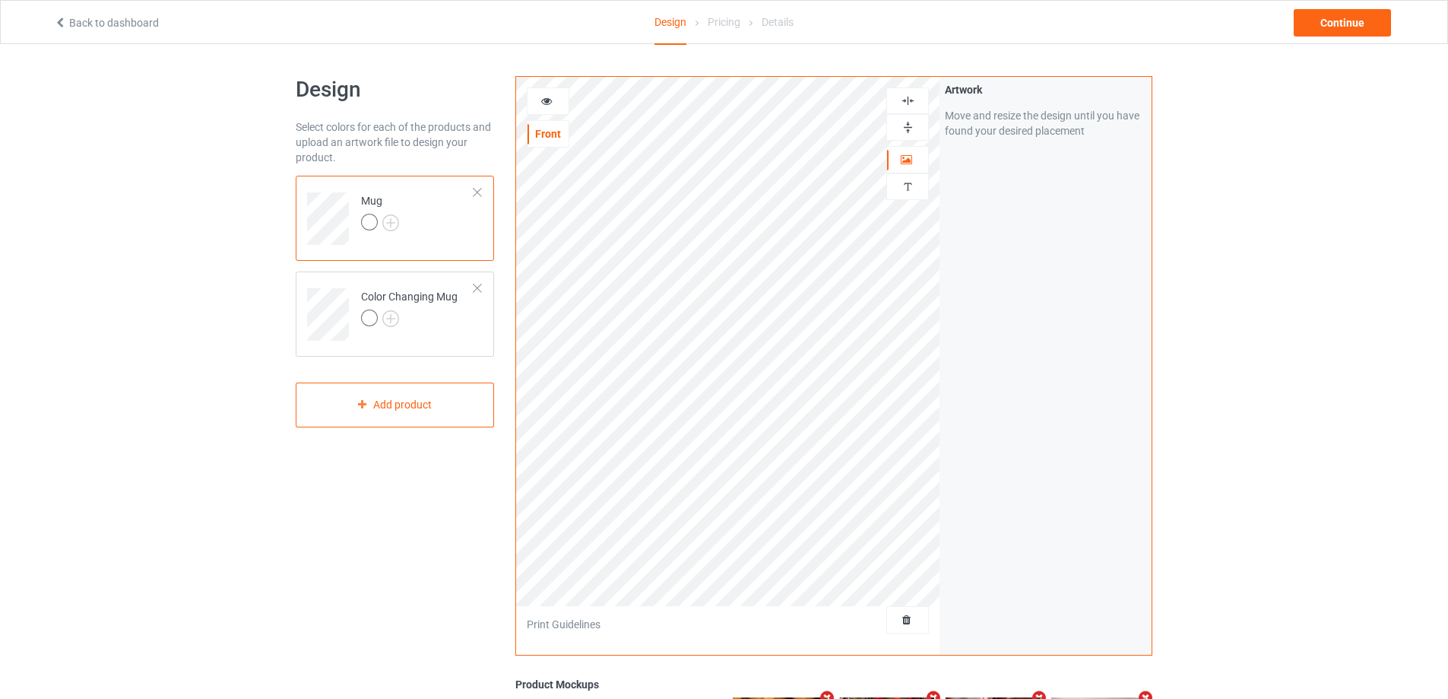
click at [904, 125] on img at bounding box center [908, 127] width 14 height 14
click at [907, 123] on img at bounding box center [908, 127] width 14 height 14
click at [547, 97] on icon at bounding box center [546, 98] width 13 height 11
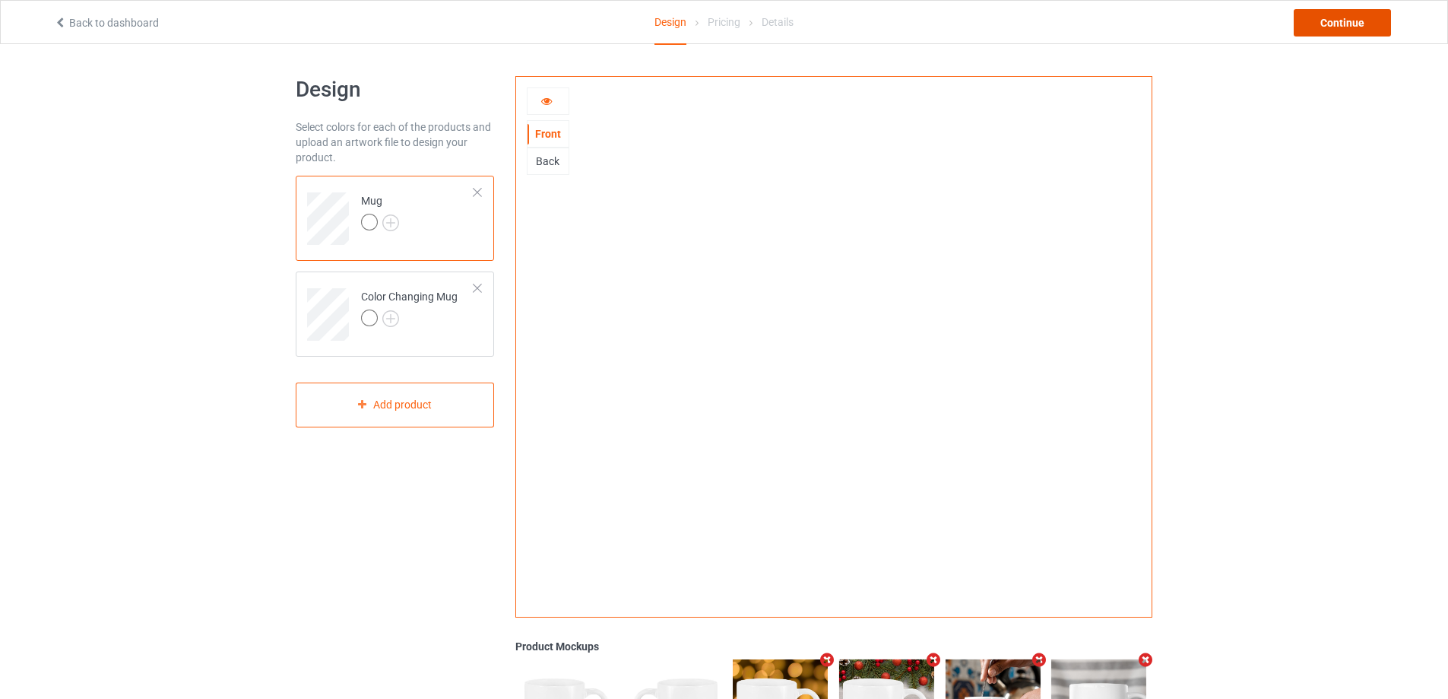
click at [1357, 32] on div "Continue" at bounding box center [1342, 22] width 97 height 27
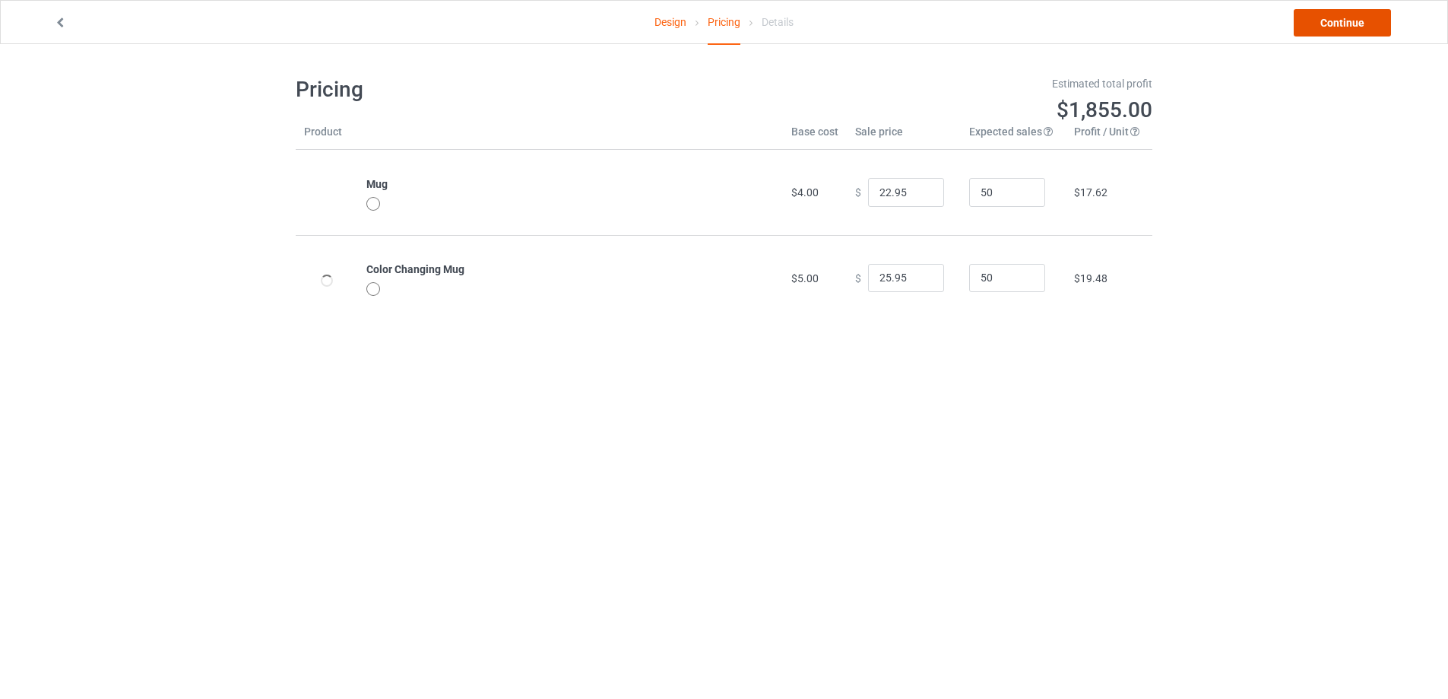
click at [1357, 32] on link "Continue" at bounding box center [1342, 22] width 97 height 27
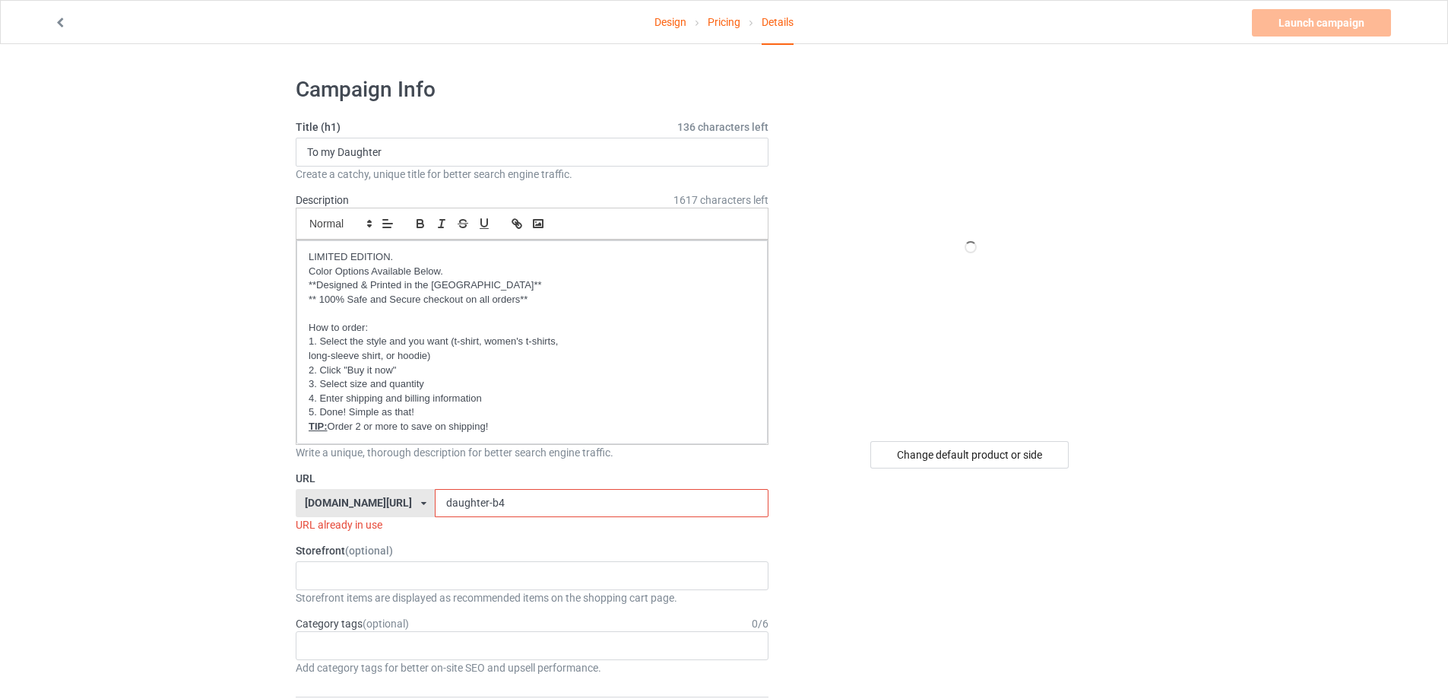
click at [503, 502] on input "daughter-b4" at bounding box center [601, 503] width 333 height 29
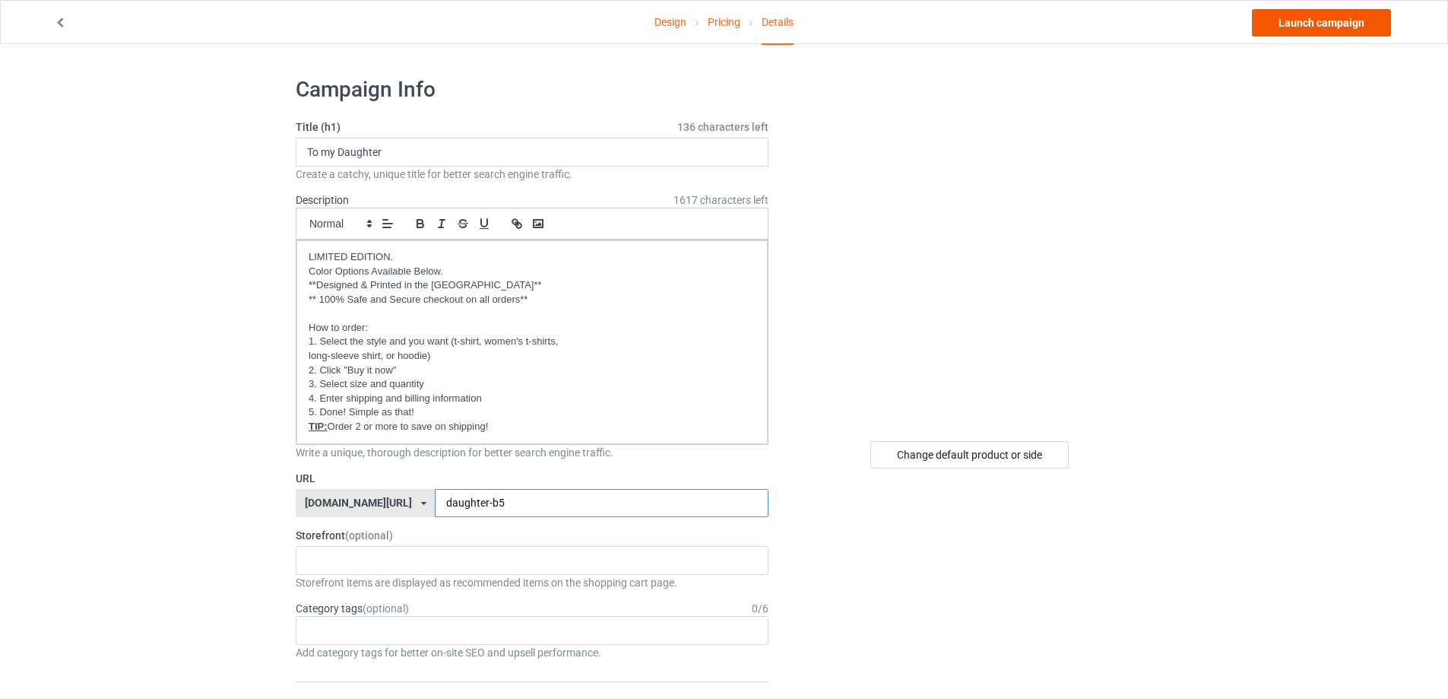
type input "daughter-b5"
click at [1286, 27] on link "Launch campaign" at bounding box center [1321, 22] width 139 height 27
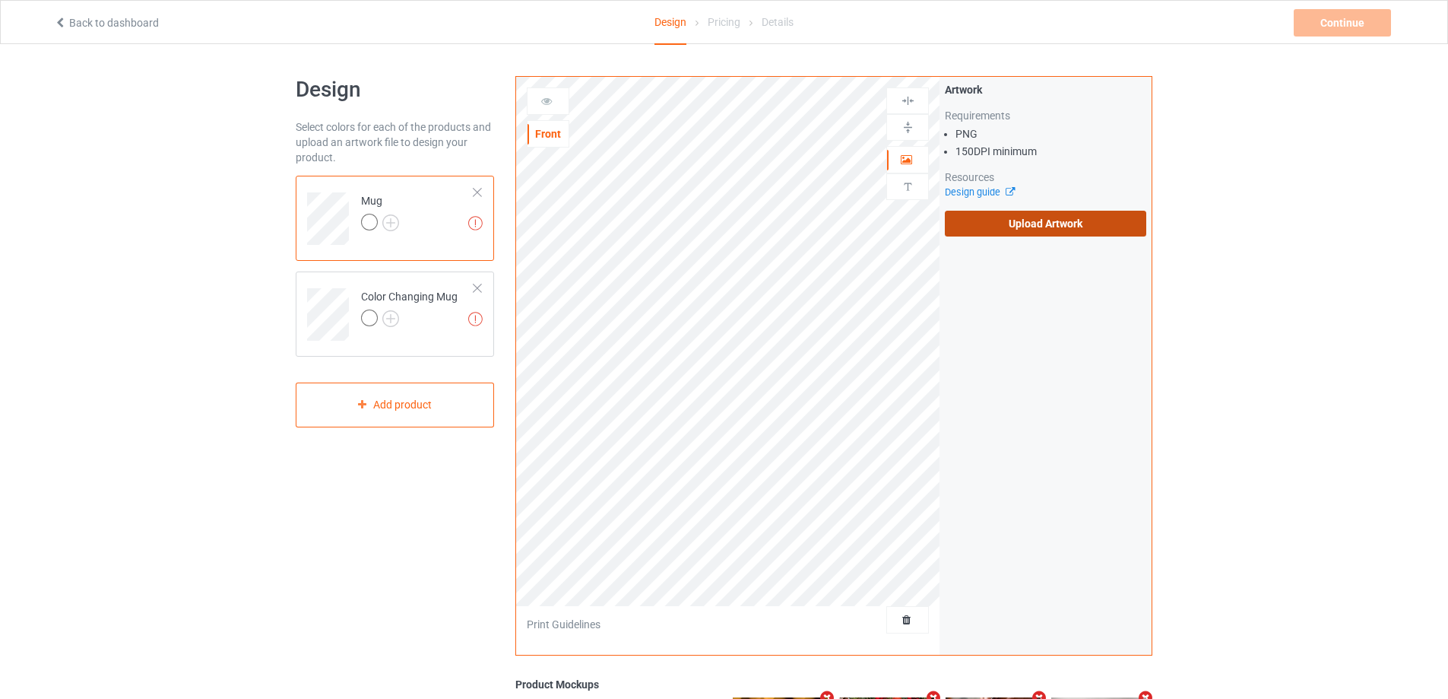
click at [987, 226] on label "Upload Artwork" at bounding box center [1045, 224] width 201 height 26
click at [0, 0] on input "Upload Artwork" at bounding box center [0, 0] width 0 height 0
click at [980, 226] on label "Upload Artwork" at bounding box center [1045, 224] width 201 height 26
click at [0, 0] on input "Upload Artwork" at bounding box center [0, 0] width 0 height 0
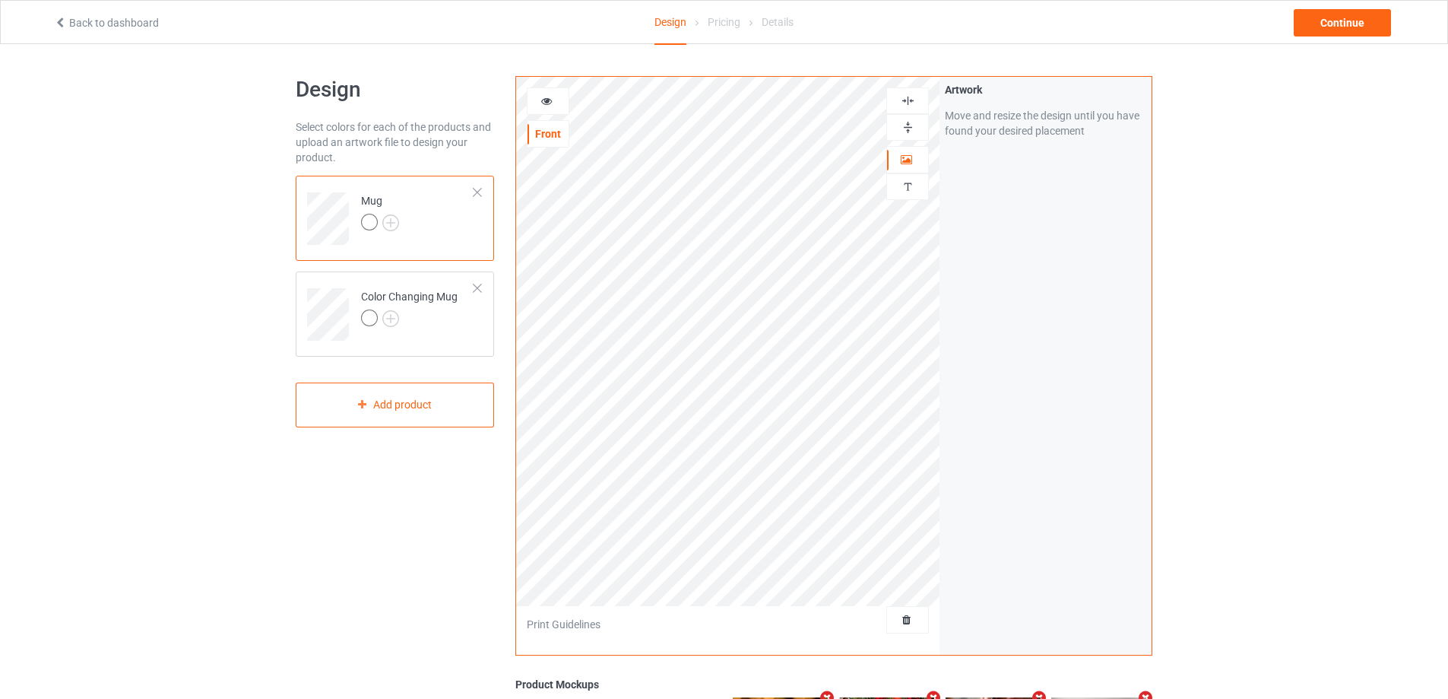
click at [550, 100] on icon at bounding box center [546, 98] width 13 height 11
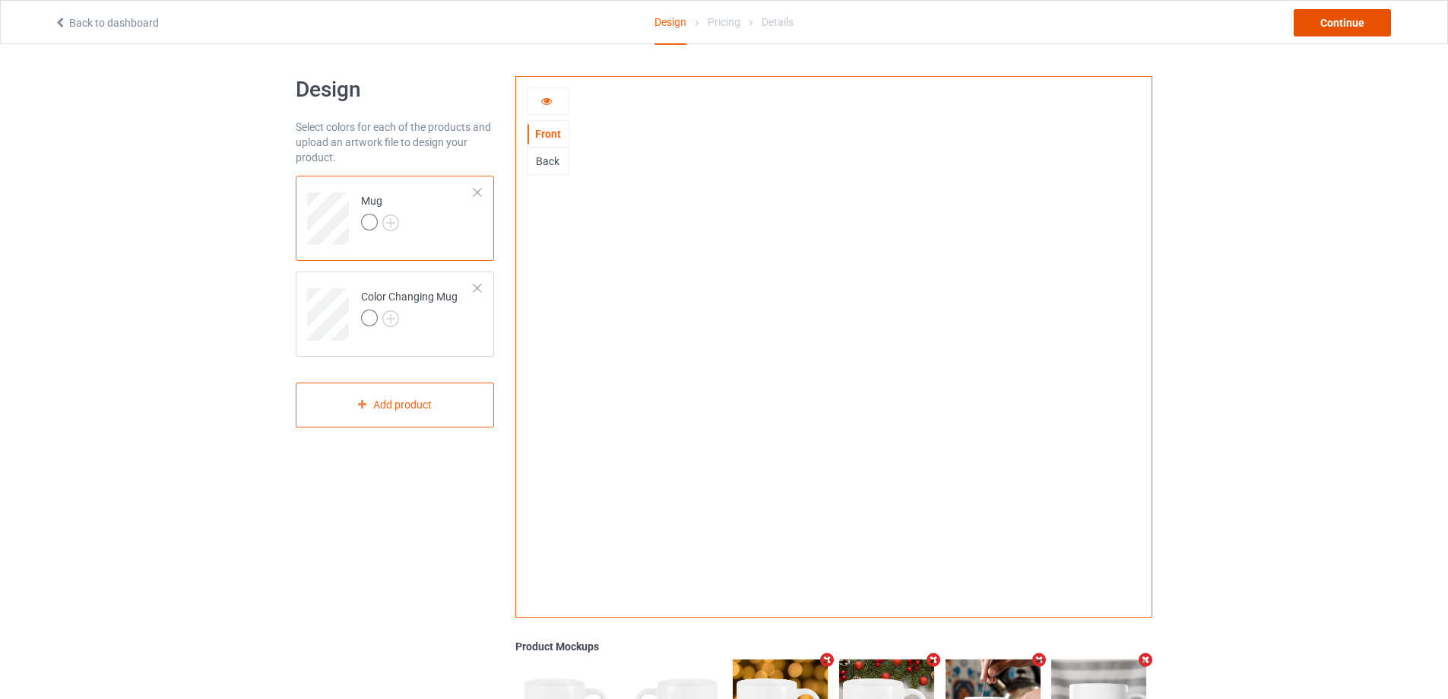
click at [1357, 16] on div "Continue" at bounding box center [1342, 22] width 97 height 27
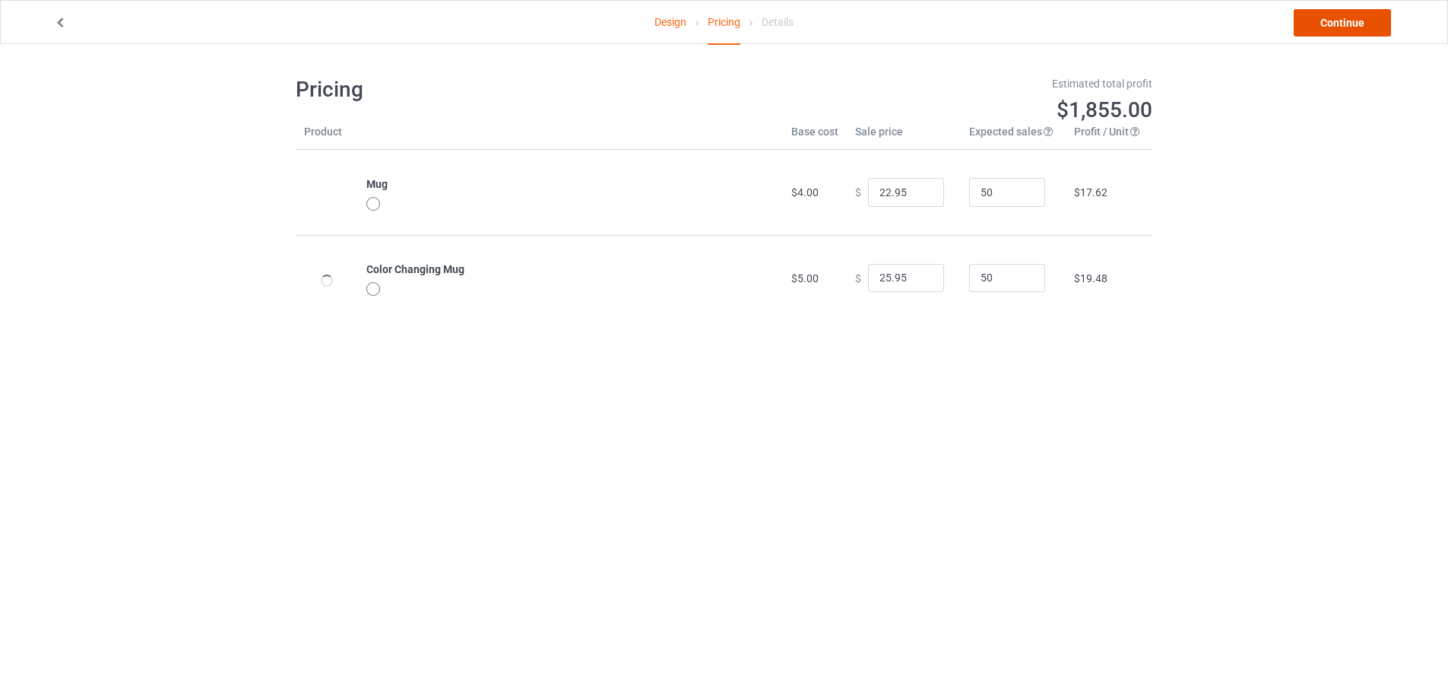
click at [1357, 16] on link "Continue" at bounding box center [1342, 22] width 97 height 27
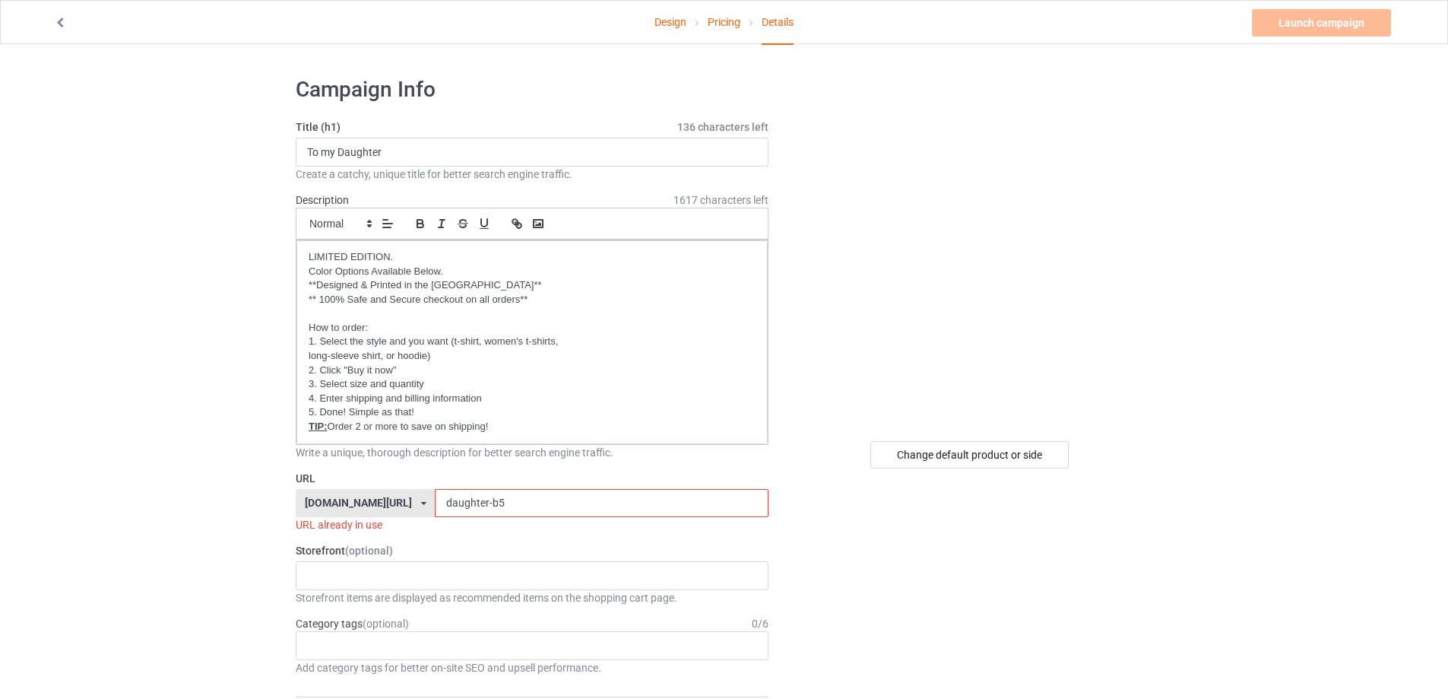
click at [499, 500] on input "daughter-b5" at bounding box center [601, 503] width 333 height 29
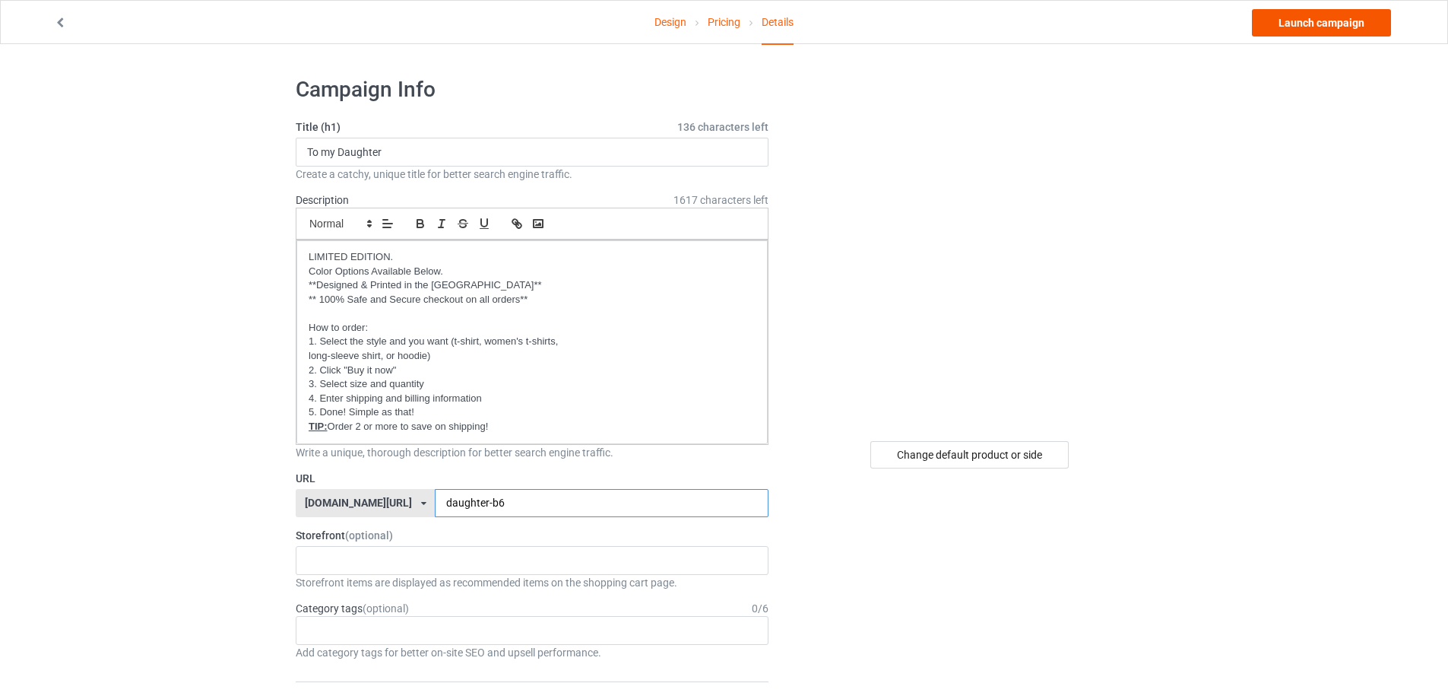
type input "daughter-b6"
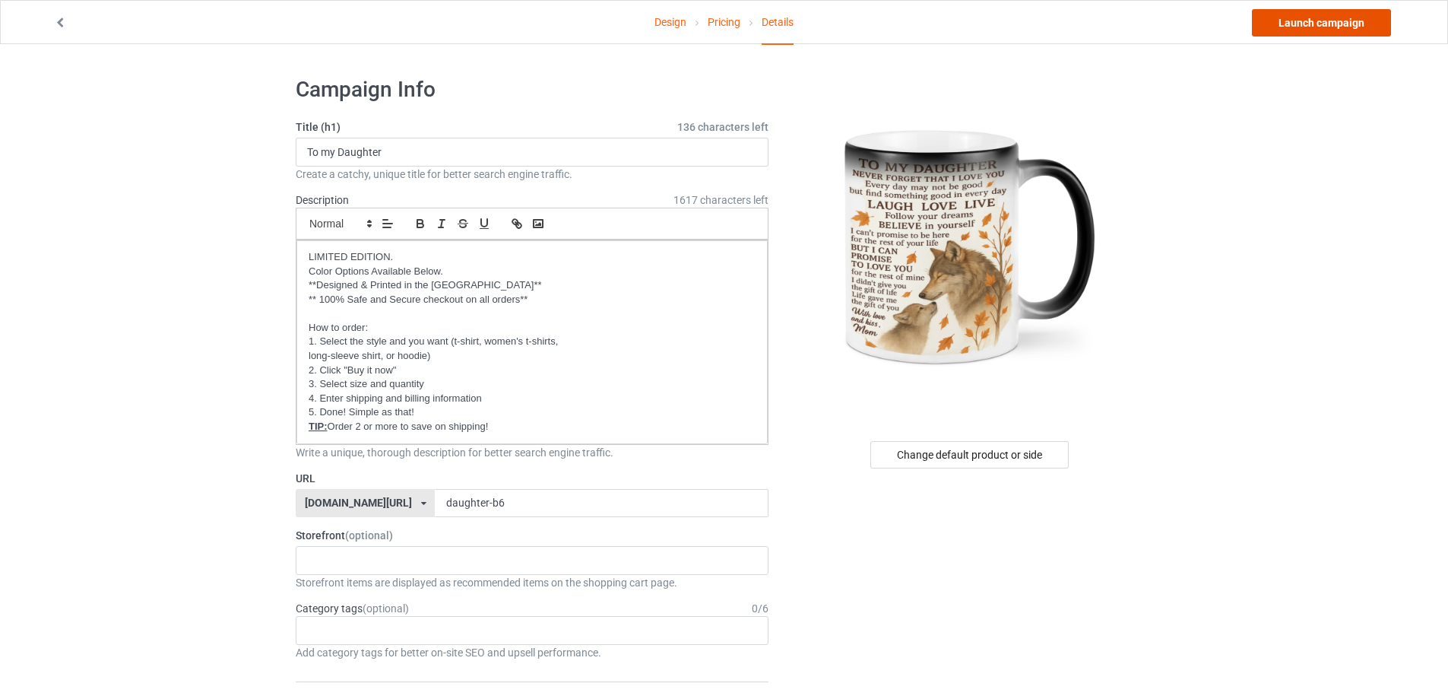
click at [1276, 24] on link "Launch campaign" at bounding box center [1321, 22] width 139 height 27
